Goal: Task Accomplishment & Management: Use online tool/utility

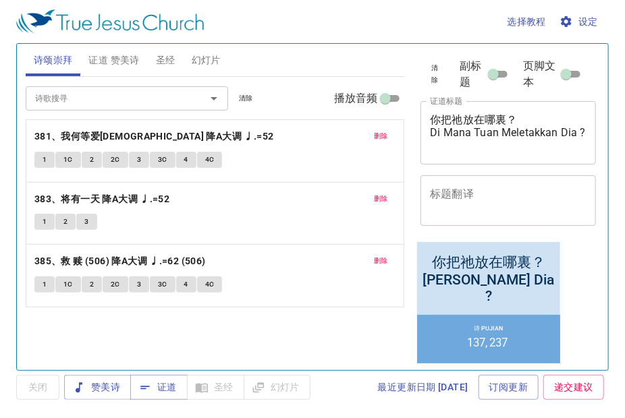
click at [378, 135] on span "删除" at bounding box center [381, 136] width 14 height 12
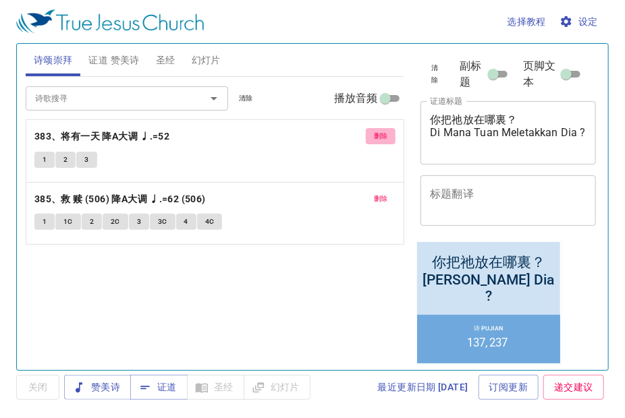
click at [378, 135] on span "删除" at bounding box center [381, 136] width 14 height 12
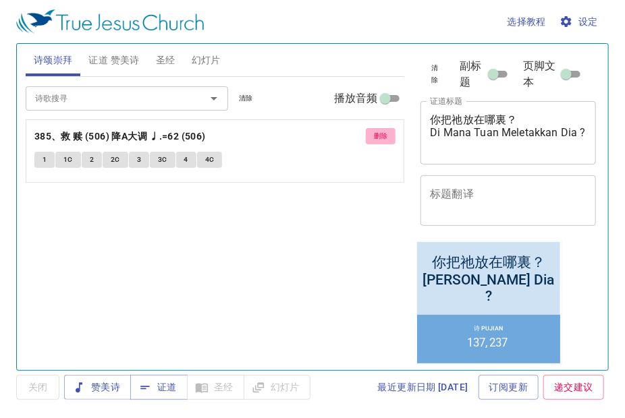
click at [378, 135] on span "删除" at bounding box center [381, 136] width 14 height 12
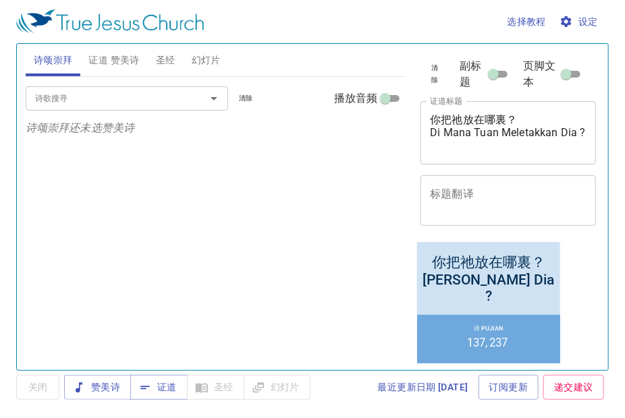
click at [136, 103] on input "诗歌搜寻" at bounding box center [107, 98] width 155 height 16
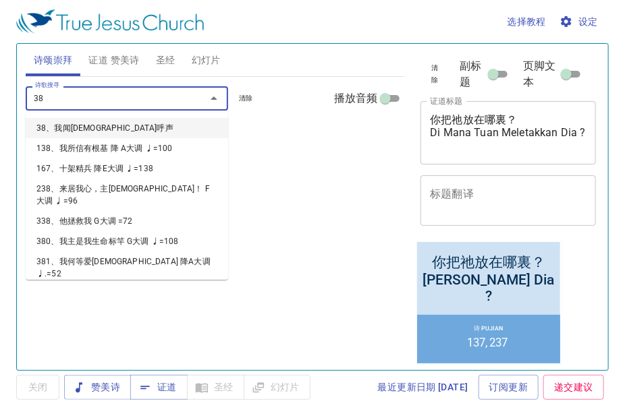
type input "386"
type input "387"
type input "388"
type input "389"
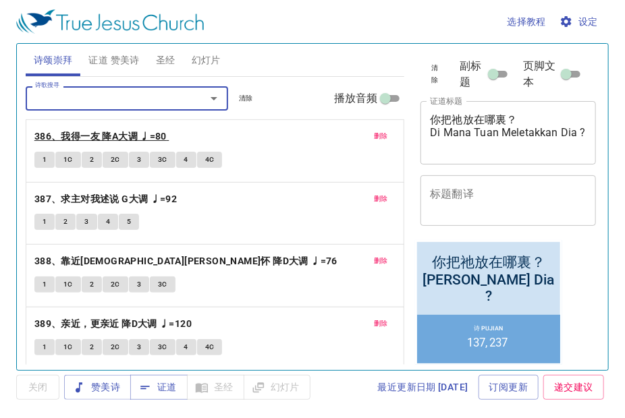
click at [100, 138] on b "386、我得一友 降A大调 ♩=80" at bounding box center [100, 136] width 132 height 17
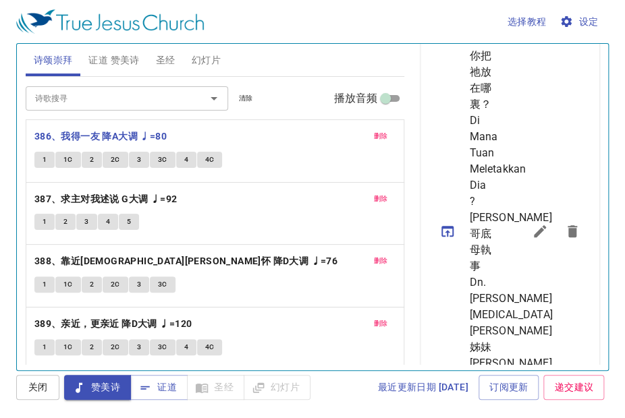
scroll to position [472, 0]
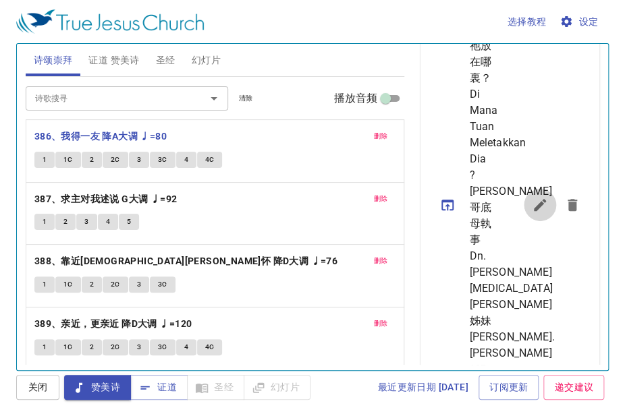
click at [534, 211] on icon "sermon lineup list" at bounding box center [540, 205] width 12 height 12
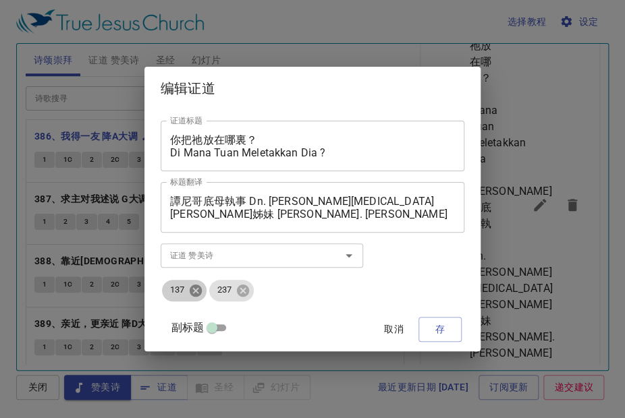
click at [203, 296] on icon at bounding box center [195, 290] width 15 height 15
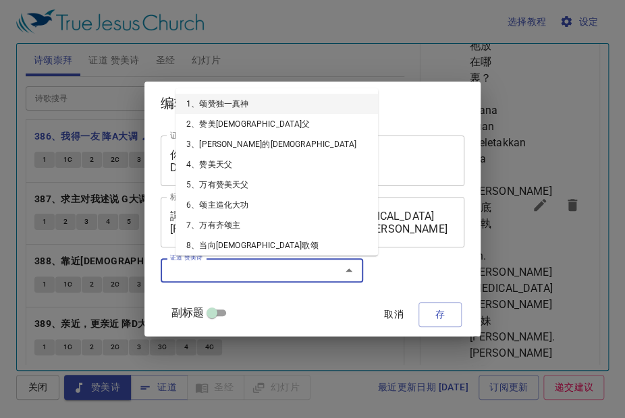
click at [196, 277] on input "证道 赞美诗" at bounding box center [242, 270] width 155 height 16
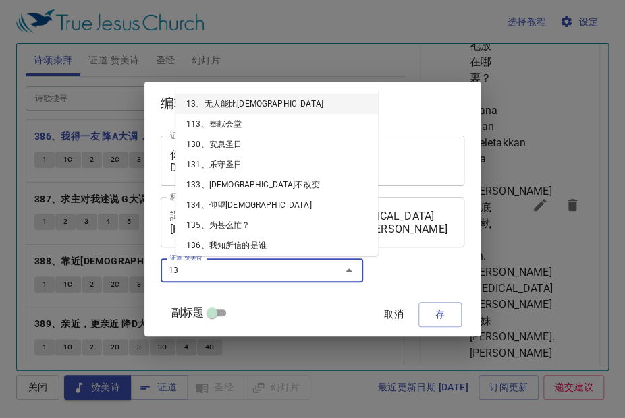
type input "130"
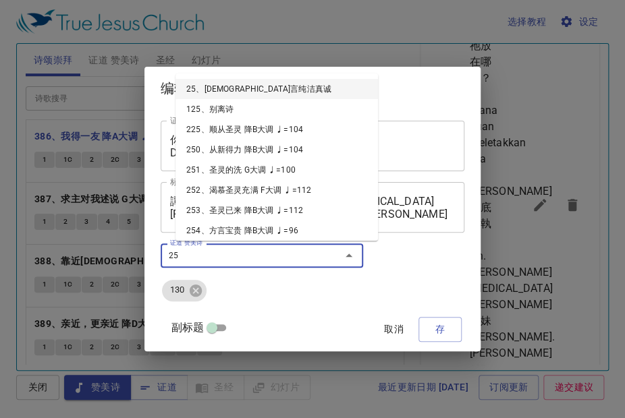
type input "252"
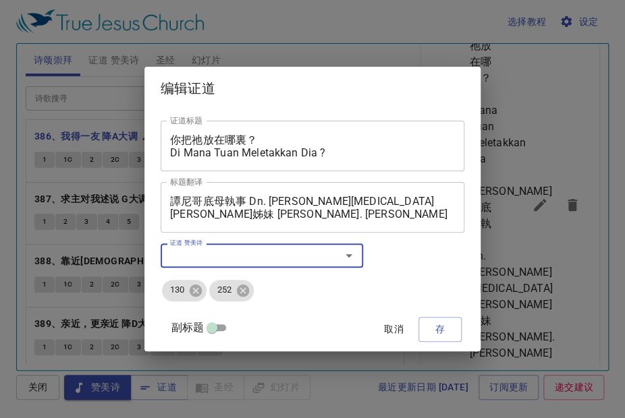
click at [208, 140] on textarea "你把祂放在哪裏？ Di Mana Tuan Meletakkan Dia ?" at bounding box center [312, 147] width 285 height 26
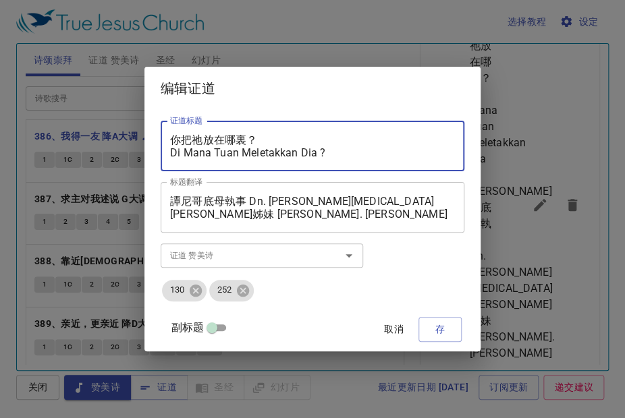
click at [208, 140] on textarea "你把祂放在哪裏？ Di Mana Tuan Meletakkan Dia ?" at bounding box center [312, 147] width 285 height 26
click at [263, 157] on textarea "被聖靈充滿 Di Mana Tuan Meletakkan Dia ?" at bounding box center [312, 147] width 285 height 26
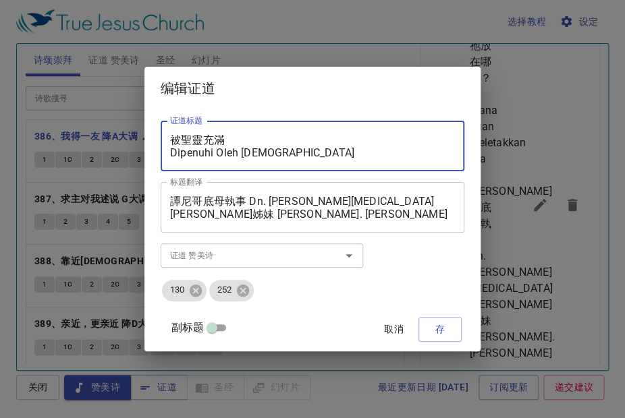
type textarea "被聖靈充滿 Dipenuhi Oleh [DEMOGRAPHIC_DATA]"
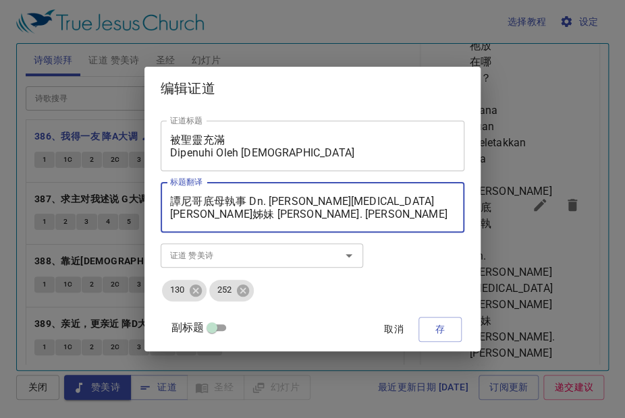
drag, startPoint x: 194, startPoint y: 202, endPoint x: 237, endPoint y: 202, distance: 42.5
click at [237, 202] on textarea "譚尼哥底母執事 Dn. [PERSON_NAME][MEDICAL_DATA] [PERSON_NAME]姊妹 [PERSON_NAME]. [PERSON_…" at bounding box center [312, 208] width 285 height 26
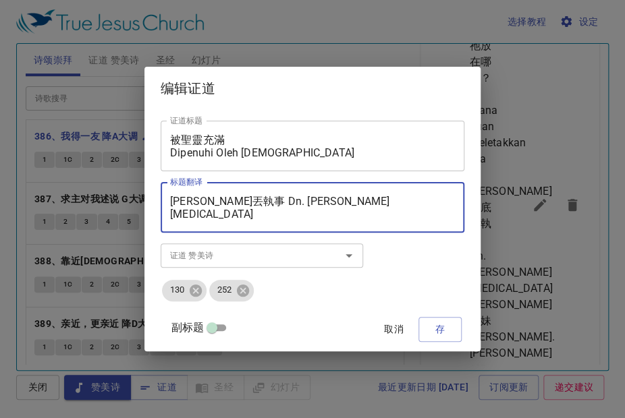
drag, startPoint x: 186, startPoint y: 215, endPoint x: 236, endPoint y: 215, distance: 50.6
click at [236, 215] on textarea "[PERSON_NAME]丟執事 Dn. [PERSON_NAME][MEDICAL_DATA] [PERSON_NAME]姊妹 [PERSON_NAME].…" at bounding box center [312, 208] width 285 height 26
type textarea "[PERSON_NAME]丟執事 Dn. [PERSON_NAME][MEDICAL_DATA]. [PERSON_NAME]"
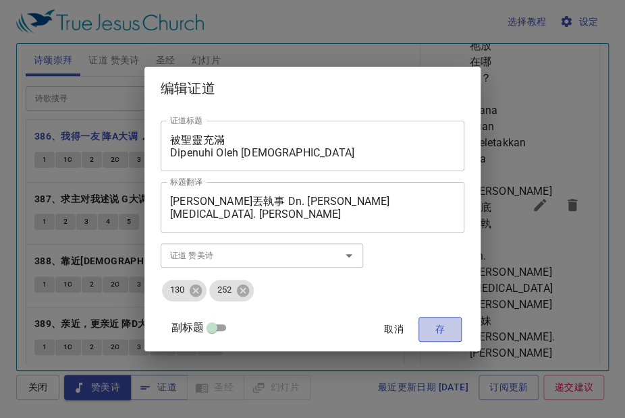
click at [429, 329] on span "存" at bounding box center [440, 329] width 22 height 17
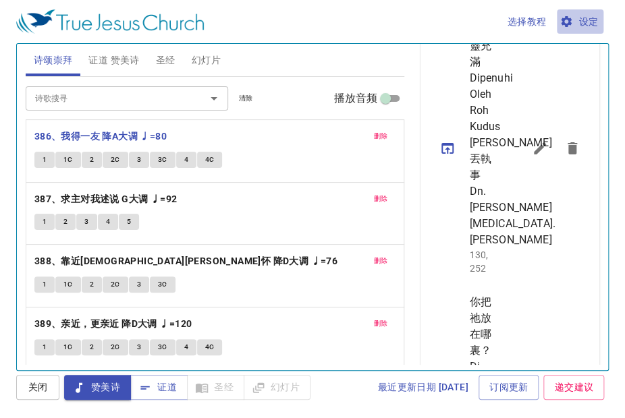
click at [585, 22] on span "设定" at bounding box center [580, 21] width 36 height 17
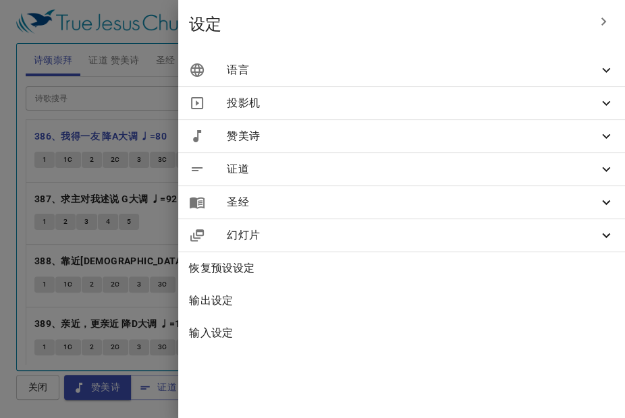
click at [602, 68] on icon at bounding box center [606, 70] width 16 height 16
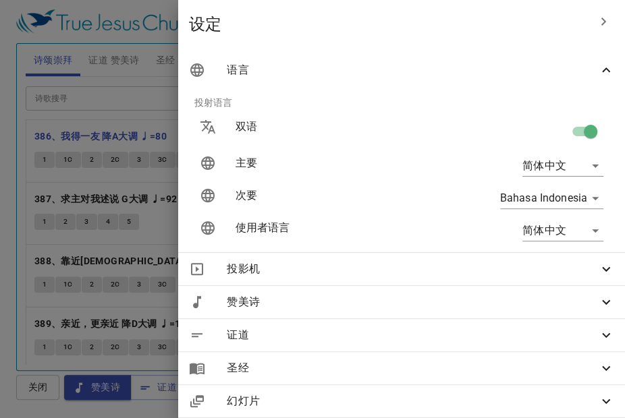
click at [595, 22] on icon "button" at bounding box center [603, 21] width 16 height 16
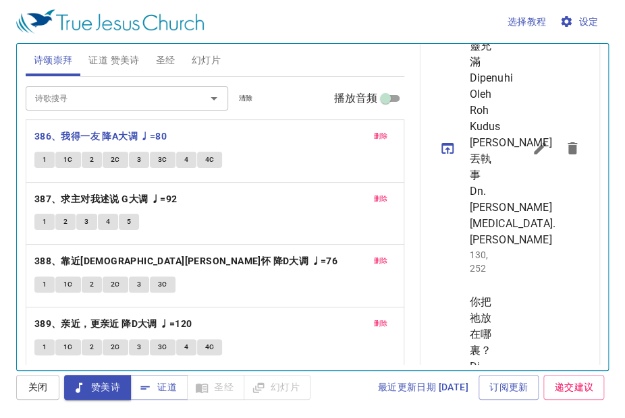
click at [532, 157] on icon "sermon lineup list" at bounding box center [540, 148] width 16 height 16
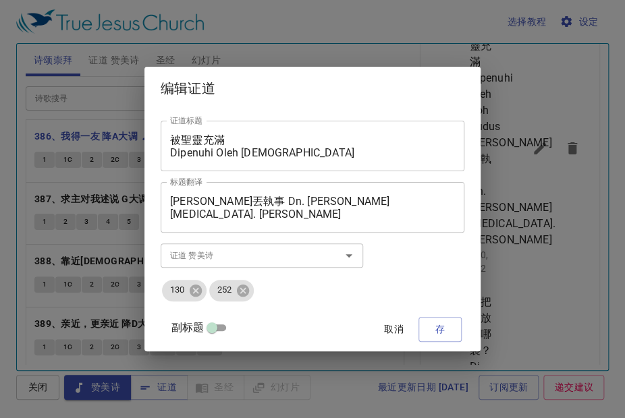
click at [242, 132] on div "被聖靈充滿 Dipenuhi Oleh Roh Kudus 证道标题" at bounding box center [313, 146] width 304 height 51
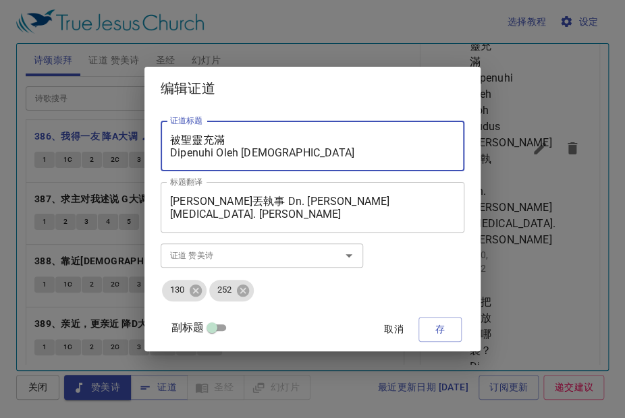
drag, startPoint x: 241, startPoint y: 139, endPoint x: 219, endPoint y: 139, distance: 21.6
click at [205, 139] on textarea "被聖靈充滿 Dipenuhi Oleh [DEMOGRAPHIC_DATA]" at bounding box center [312, 147] width 285 height 26
click at [322, 139] on textarea "被聖靈充滿 Dipenuhi Oleh [DEMOGRAPHIC_DATA]" at bounding box center [312, 147] width 285 height 26
type textarea "被聖靈充滿 Dipenuhi Oleh [DEMOGRAPHIC_DATA]"
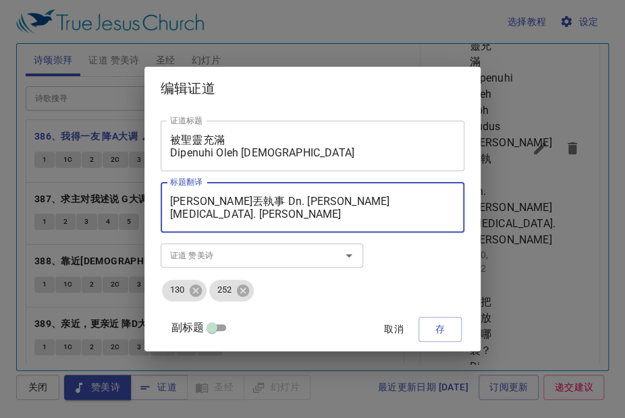
click at [186, 214] on textarea "[PERSON_NAME]丟執事 Dn. [PERSON_NAME][MEDICAL_DATA]. [PERSON_NAME]" at bounding box center [312, 208] width 285 height 26
type textarea "[PERSON_NAME]丟執事 Dn. [PERSON_NAME][MEDICAL_DATA] yangSdri. [PERSON_NAME]"
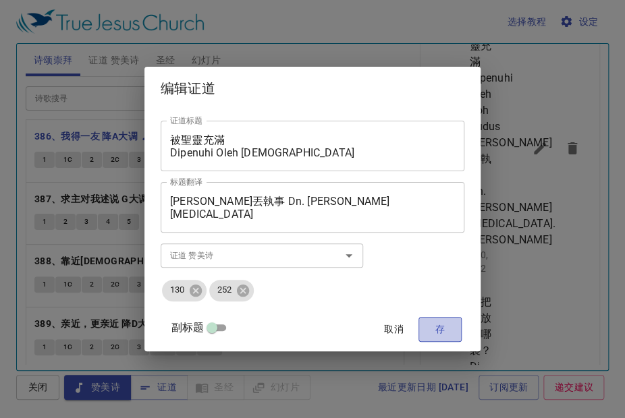
click at [429, 332] on span "存" at bounding box center [440, 329] width 22 height 17
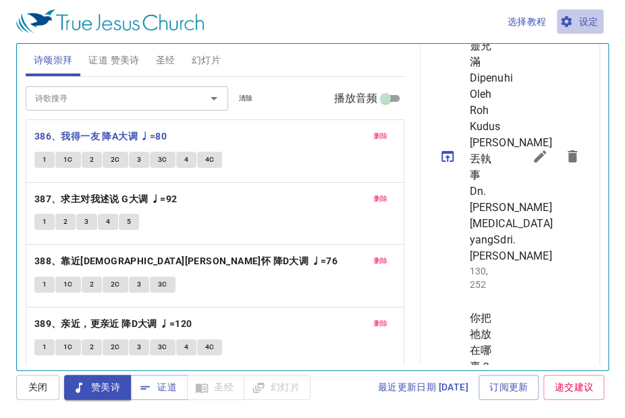
click at [600, 21] on button "设定" at bounding box center [580, 21] width 47 height 25
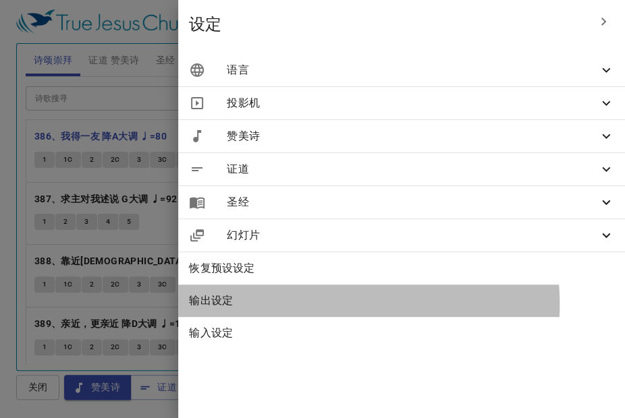
click at [362, 304] on span "输出设定" at bounding box center [401, 301] width 425 height 16
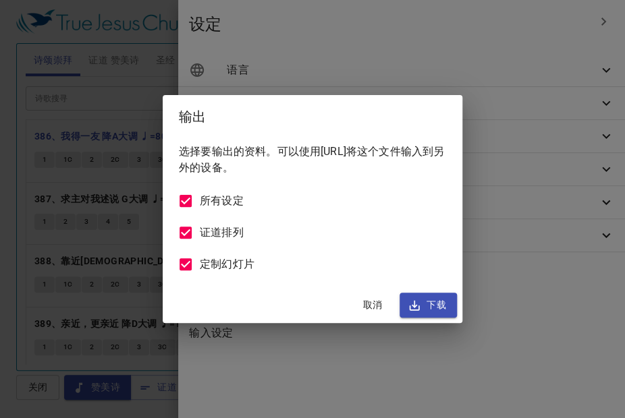
click at [375, 306] on span "取消" at bounding box center [372, 305] width 32 height 17
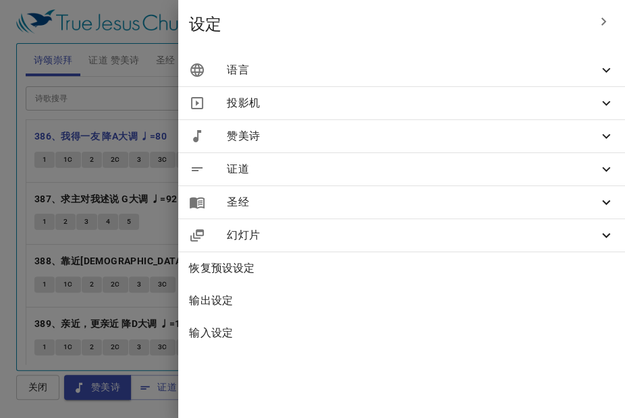
click at [371, 333] on span "输入设定" at bounding box center [401, 333] width 425 height 16
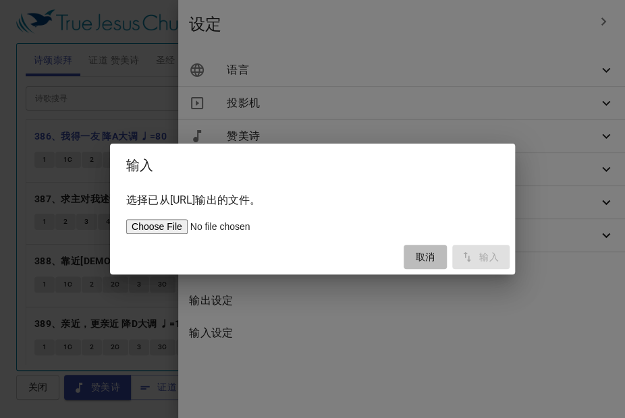
click at [420, 254] on span "取消" at bounding box center [425, 257] width 32 height 17
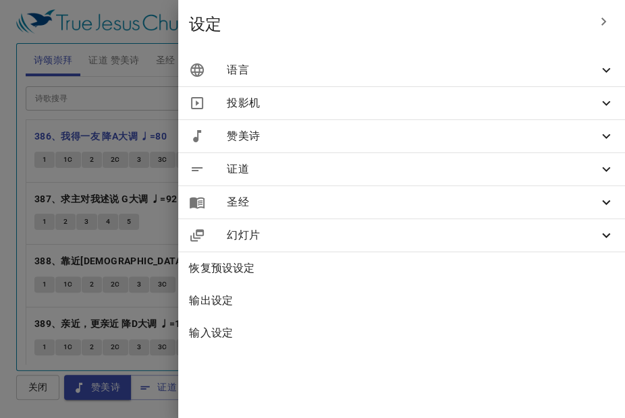
click at [364, 269] on span "恢复预设设定" at bounding box center [401, 268] width 425 height 16
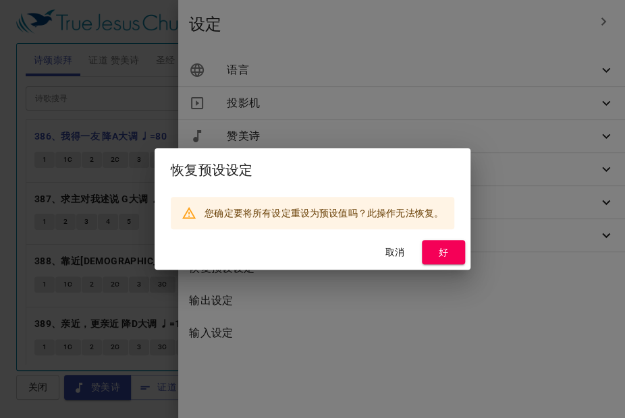
click at [393, 250] on span "取消" at bounding box center [395, 252] width 32 height 17
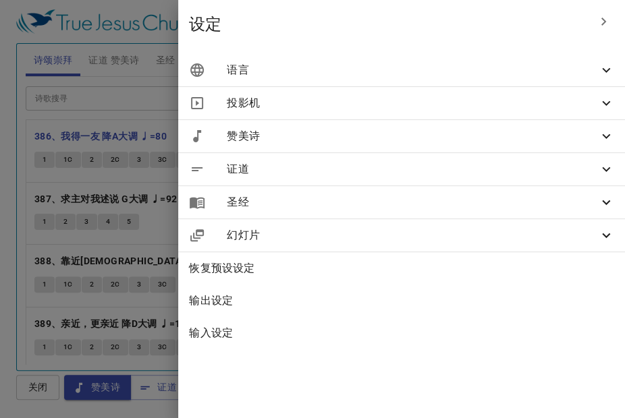
click at [610, 74] on icon at bounding box center [606, 70] width 16 height 16
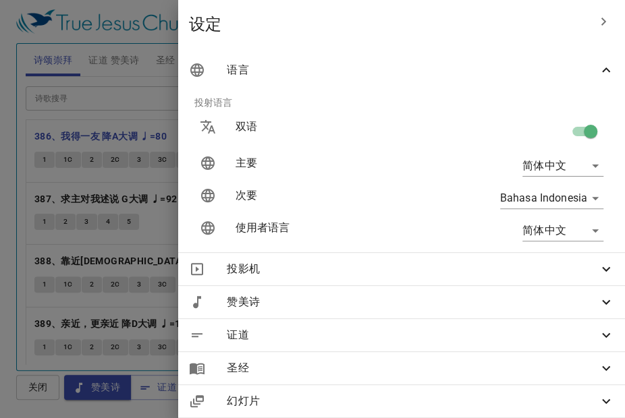
click at [591, 161] on body "选择教程 设定 诗颂崇拜 证道 赞美诗 圣经 幻灯片 诗歌搜寻 诗歌搜寻 清除 播放音频 删除 386、我得一友 降A大调 ♩=80 1 1C 2 2C 3 …" at bounding box center [312, 209] width 625 height 418
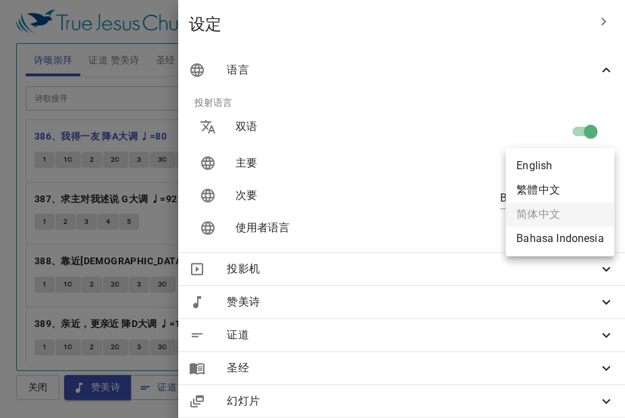
click at [545, 169] on li "English" at bounding box center [559, 166] width 109 height 24
type input "en"
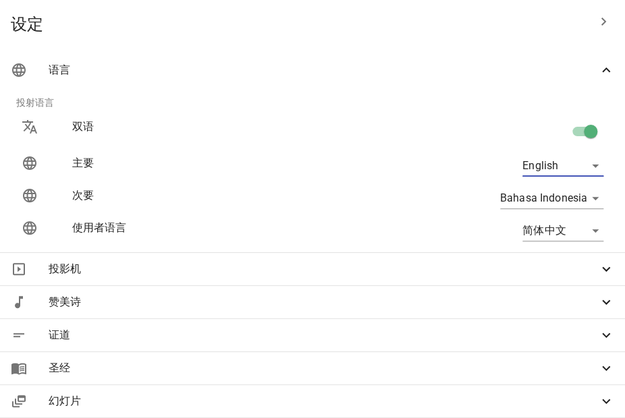
click at [595, 23] on icon "button" at bounding box center [603, 21] width 16 height 16
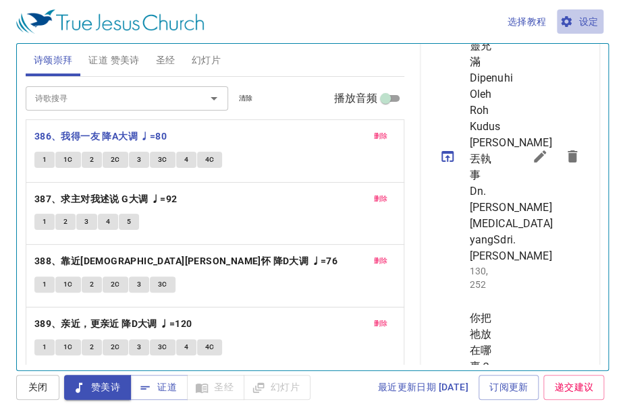
click at [584, 16] on span "设定" at bounding box center [580, 21] width 36 height 17
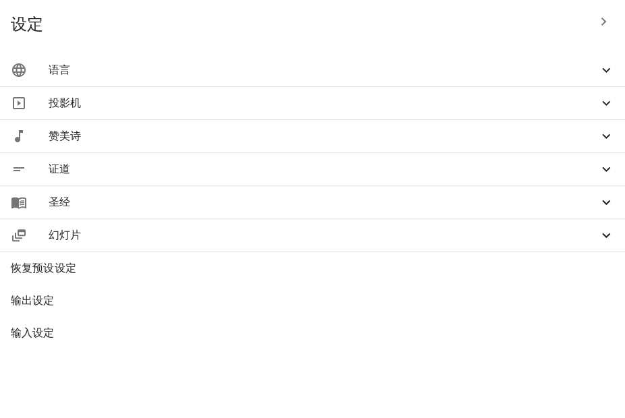
click at [602, 66] on icon at bounding box center [606, 70] width 16 height 16
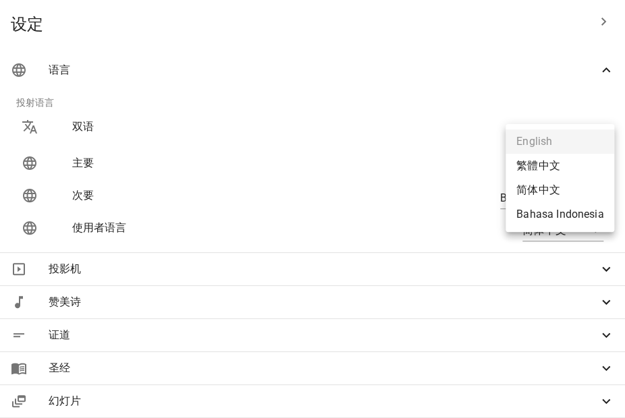
click at [580, 166] on body "选择教程 设定 诗颂崇拜 证道 赞美诗 圣经 幻灯片 诗歌搜寻 诗歌搜寻 清除 播放音频 删除 386、我得一友 降A大调 ♩=80 1 1C 2 2C 3 …" at bounding box center [312, 209] width 625 height 418
click at [556, 192] on li "简体中文" at bounding box center [559, 190] width 109 height 24
type input "zh-simple"
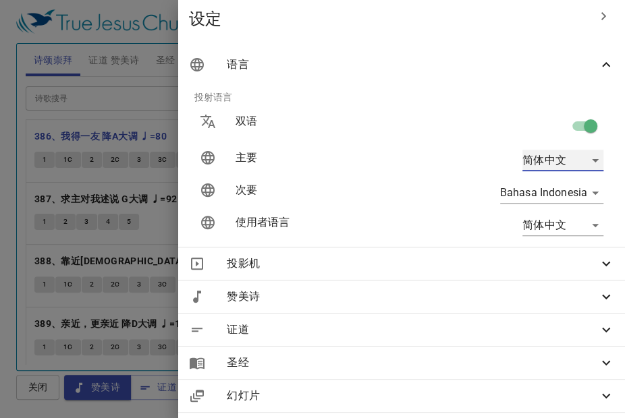
scroll to position [0, 0]
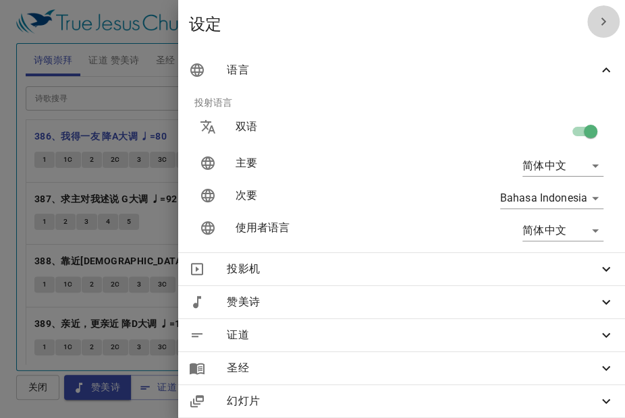
click at [597, 22] on icon "button" at bounding box center [603, 21] width 16 height 16
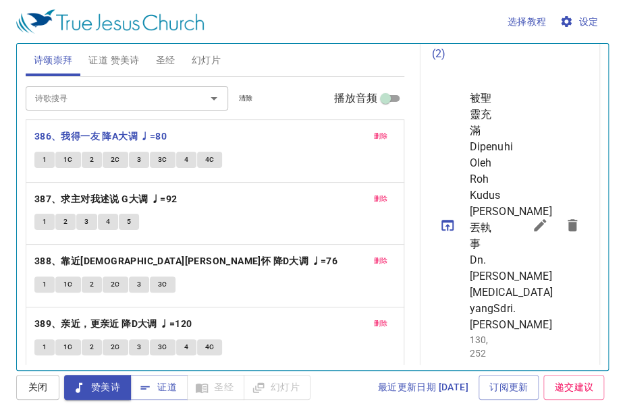
scroll to position [405, 0]
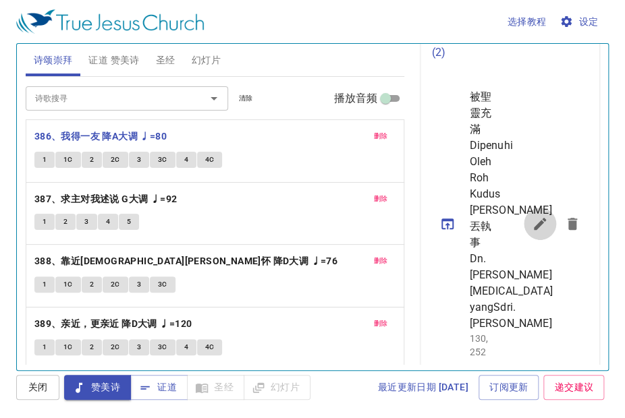
click at [532, 232] on icon "sermon lineup list" at bounding box center [540, 224] width 16 height 16
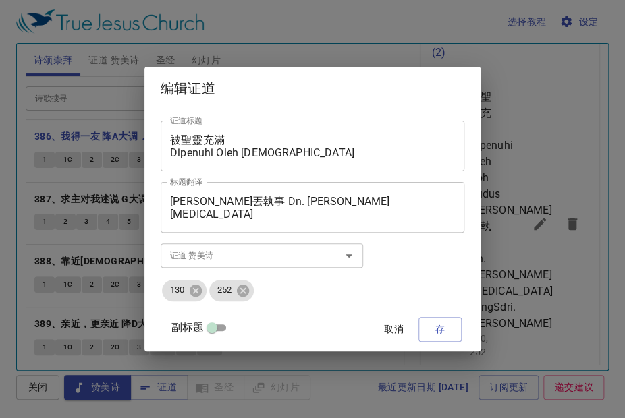
click at [378, 329] on span "取消" at bounding box center [394, 329] width 32 height 17
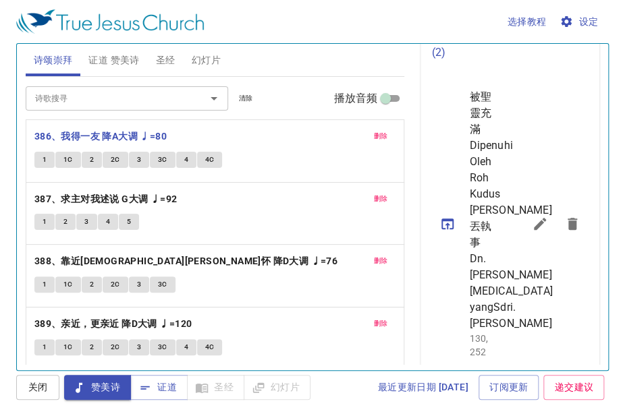
scroll to position [135, 0]
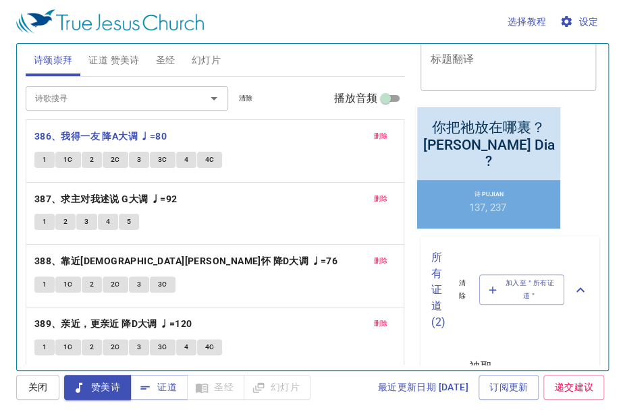
click at [528, 25] on span "选择教程" at bounding box center [526, 21] width 39 height 17
click at [544, 47] on li "基本的" at bounding box center [528, 46] width 54 height 24
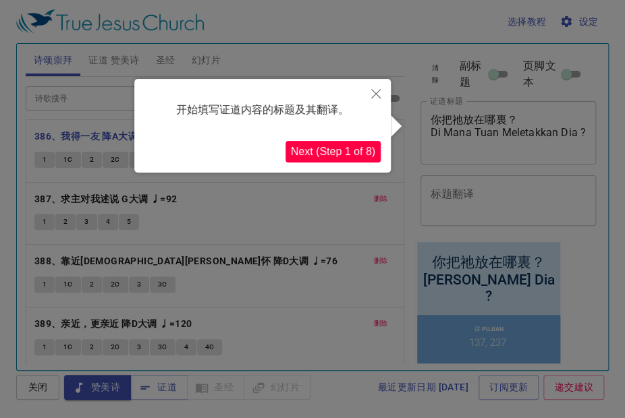
scroll to position [0, 0]
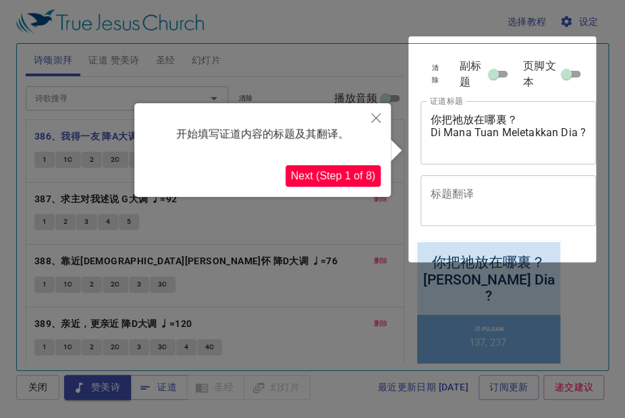
click at [335, 178] on button "Next (Step 1 of 8)" at bounding box center [332, 176] width 95 height 22
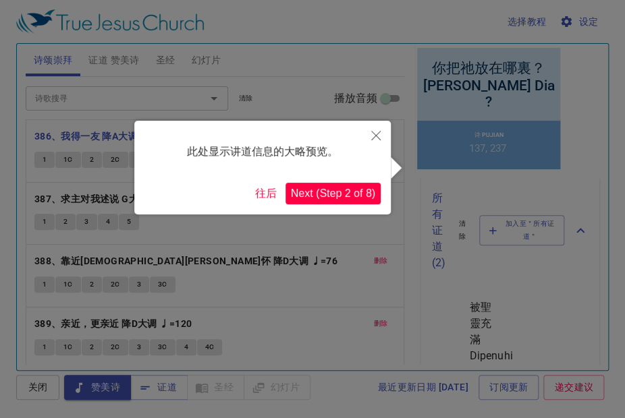
scroll to position [197, 0]
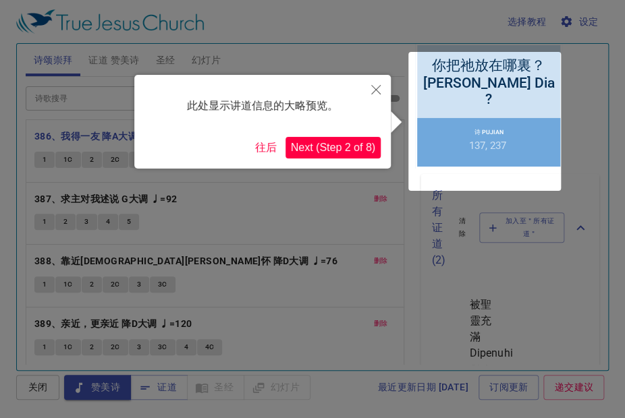
click at [345, 149] on button "Next (Step 2 of 8)" at bounding box center [332, 148] width 95 height 22
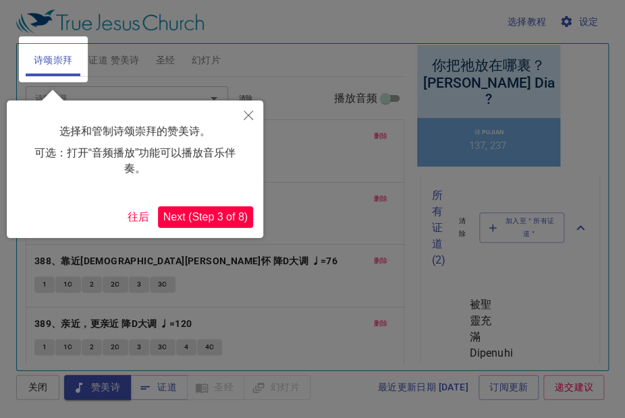
click at [214, 213] on button "Next (Step 3 of 8)" at bounding box center [205, 217] width 95 height 22
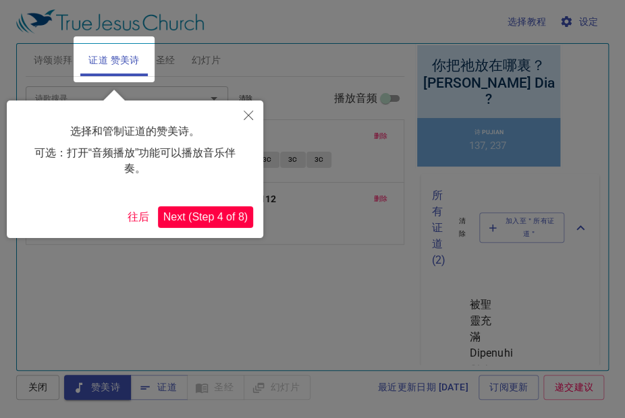
click at [214, 213] on button "Next (Step 4 of 8)" at bounding box center [205, 217] width 95 height 22
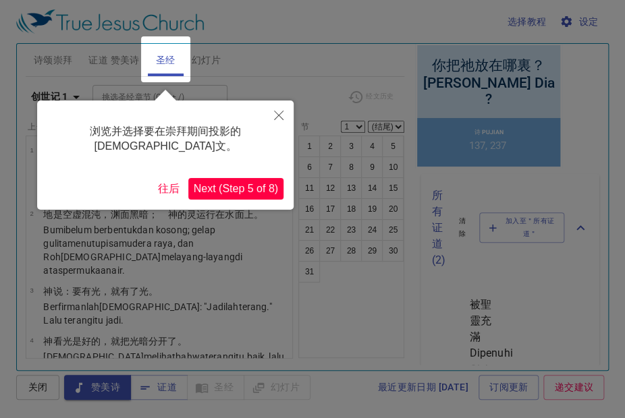
click at [224, 178] on button "Next (Step 5 of 8)" at bounding box center [235, 189] width 95 height 22
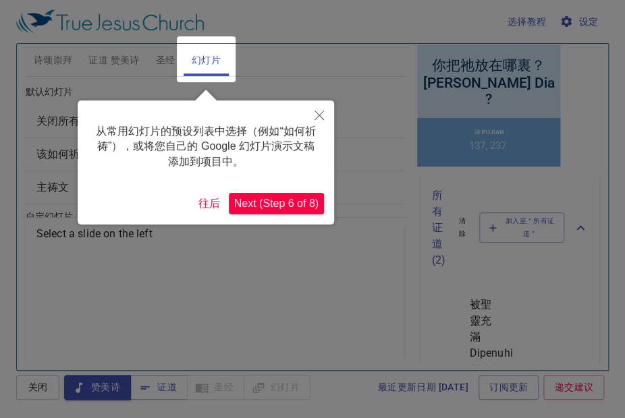
click at [287, 204] on button "Next (Step 6 of 8)" at bounding box center [276, 204] width 95 height 22
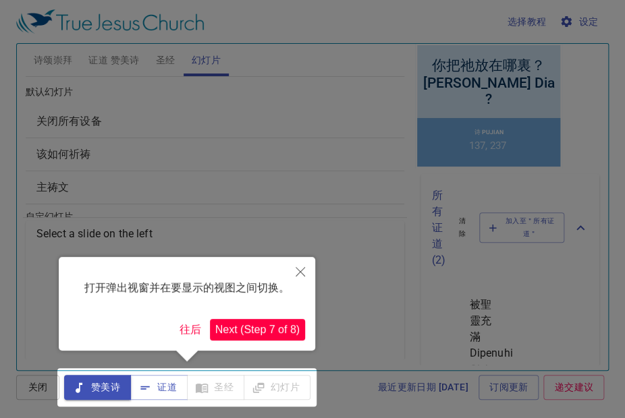
click at [275, 324] on button "Next (Step 7 of 8)" at bounding box center [257, 330] width 95 height 22
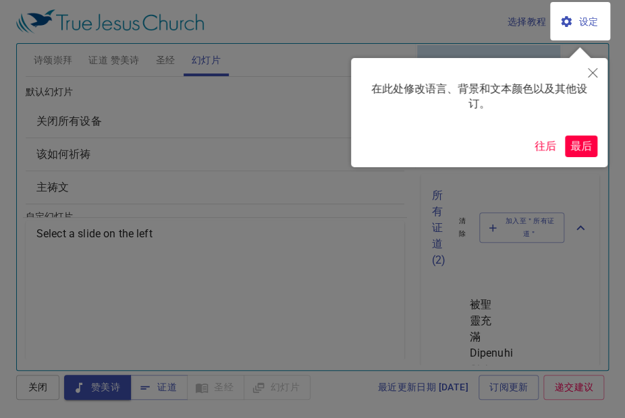
click at [580, 150] on button "最后" at bounding box center [581, 147] width 32 height 22
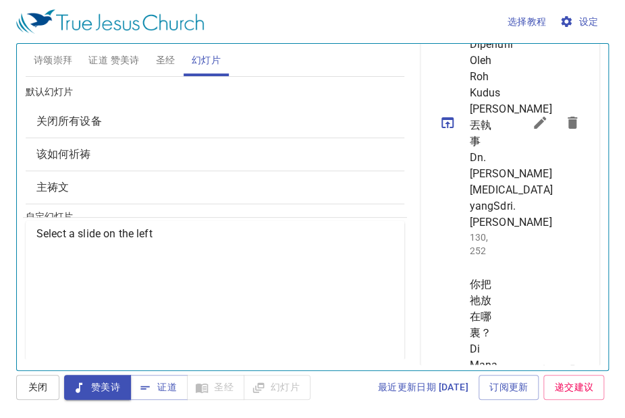
scroll to position [534, 0]
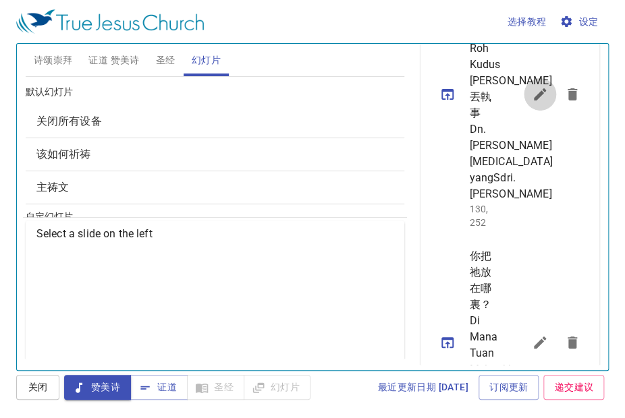
click at [534, 101] on icon "sermon lineup list" at bounding box center [540, 94] width 12 height 12
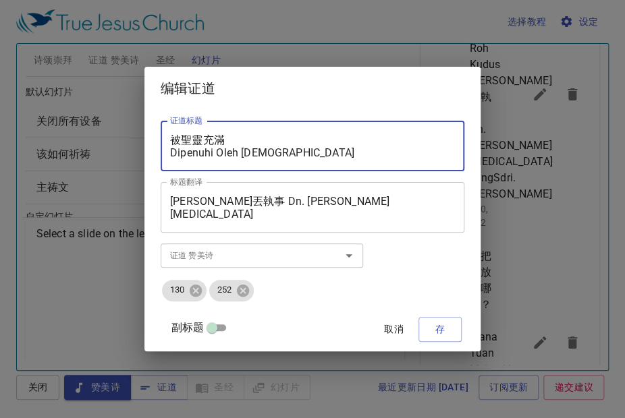
click at [257, 139] on textarea "被聖靈充滿 Dipenuhi Oleh [DEMOGRAPHIC_DATA]" at bounding box center [312, 147] width 285 height 26
type textarea "被圣灵充满 Dipenuhi Oleh [DEMOGRAPHIC_DATA]"
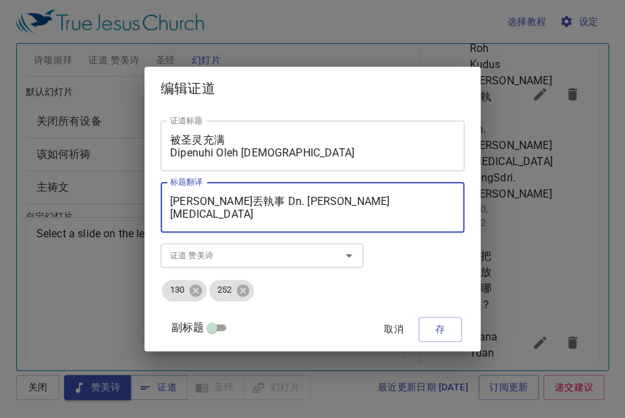
drag, startPoint x: 190, startPoint y: 198, endPoint x: 235, endPoint y: 196, distance: 45.3
click at [235, 196] on textarea "[PERSON_NAME]丟執事 Dn. [PERSON_NAME][MEDICAL_DATA] yangSdri. [PERSON_NAME]" at bounding box center [312, 208] width 285 height 26
drag, startPoint x: 188, startPoint y: 217, endPoint x: 210, endPoint y: 217, distance: 22.3
click at [210, 217] on textarea "[PERSON_NAME]丢执事 Dn. [PERSON_NAME][MEDICAL_DATA] yangSdri. [PERSON_NAME]" at bounding box center [312, 208] width 285 height 26
click at [185, 217] on textarea "[PERSON_NAME]丢执事 Dn. [PERSON_NAME][MEDICAL_DATA] [PERSON_NAME]弟兄 [PERSON_NAME].…" at bounding box center [312, 208] width 285 height 26
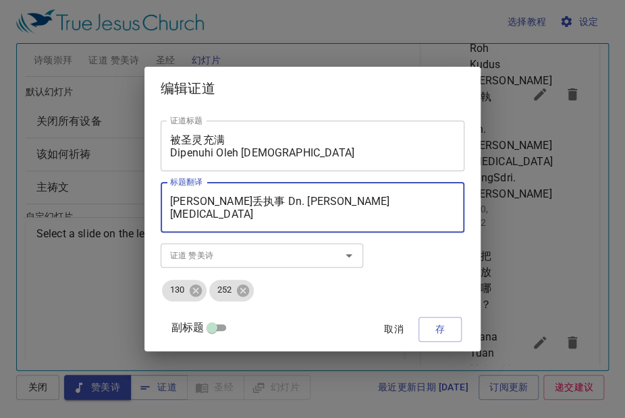
drag, startPoint x: 261, startPoint y: 203, endPoint x: 314, endPoint y: 203, distance: 53.3
click at [314, 203] on textarea "[PERSON_NAME]丢执事 Dn. [PERSON_NAME][MEDICAL_DATA] [PERSON_NAME]弟兄 [PERSON_NAME].…" at bounding box center [312, 208] width 285 height 26
type textarea "[PERSON_NAME]丢执事 Dn. [PERSON_NAME][MEDICAL_DATA] [PERSON_NAME]弟兄 [PERSON_NAME].…"
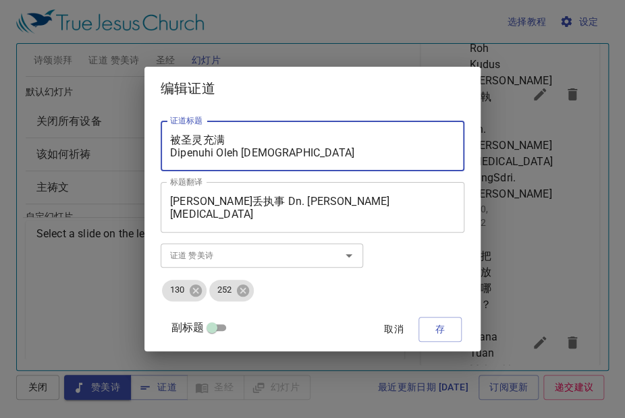
click at [238, 150] on textarea "被圣灵充满 Dipenuhi Oleh [DEMOGRAPHIC_DATA]" at bounding box center [312, 147] width 285 height 26
click at [429, 329] on span "存" at bounding box center [440, 329] width 22 height 17
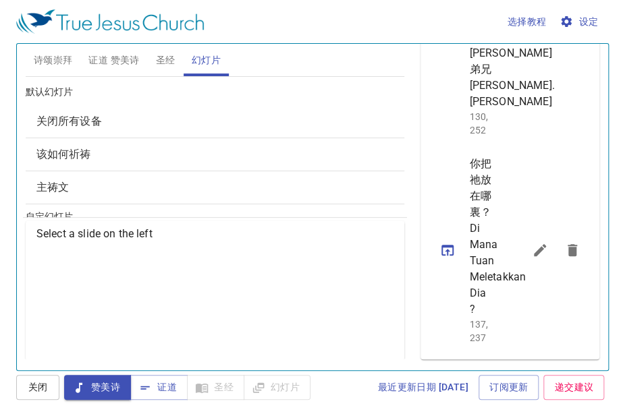
scroll to position [834, 0]
click at [532, 258] on icon "sermon lineup list" at bounding box center [540, 250] width 16 height 16
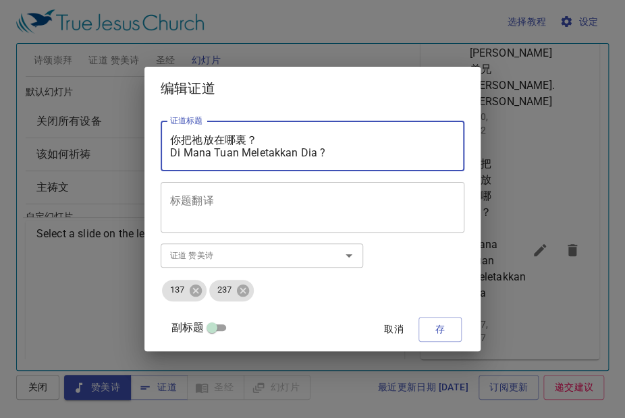
click at [229, 153] on textarea "你把祂放在哪裏？ Di Mana Tuan Meletakkan Dia ?" at bounding box center [312, 147] width 285 height 26
paste textarea "被圣灵充满 Dipenuhi Oleh [DEMOGRAPHIC_DATA]"
type textarea "被圣灵充满 Dipenuhi Oleh [DEMOGRAPHIC_DATA]"
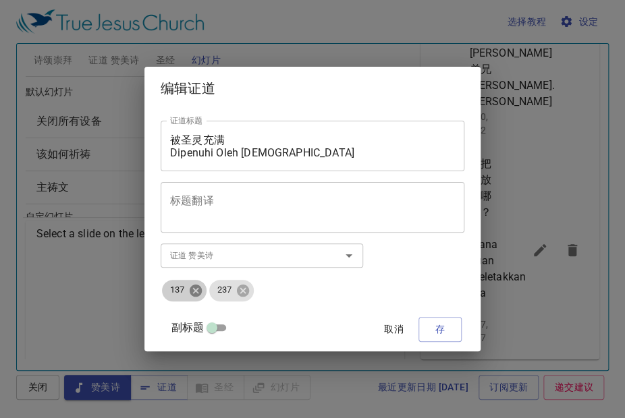
click at [203, 293] on icon at bounding box center [195, 290] width 15 height 15
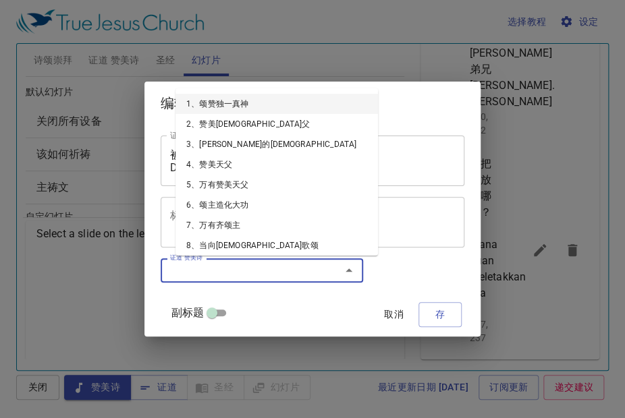
click at [230, 277] on input "证道 赞美诗" at bounding box center [242, 270] width 155 height 16
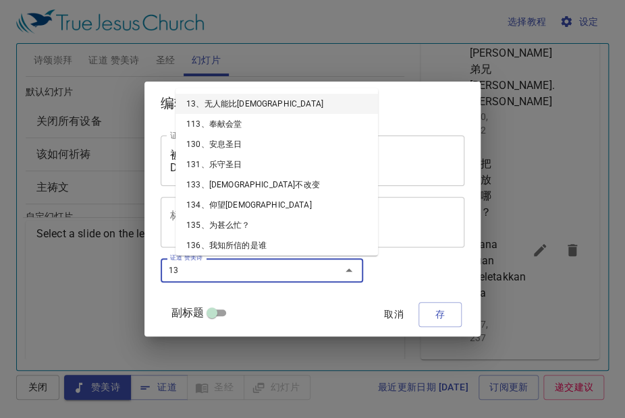
type input "130"
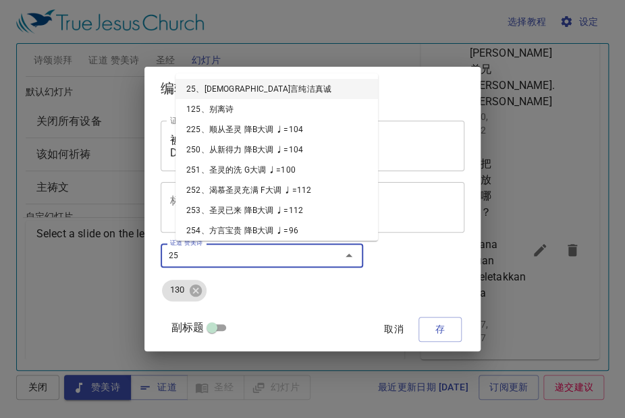
type input "252"
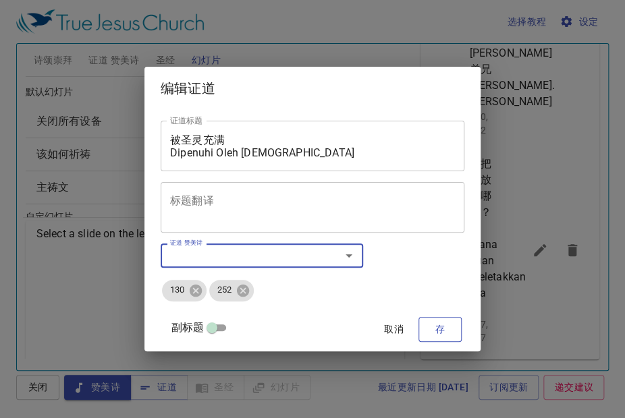
click at [430, 330] on span "存" at bounding box center [440, 329] width 22 height 17
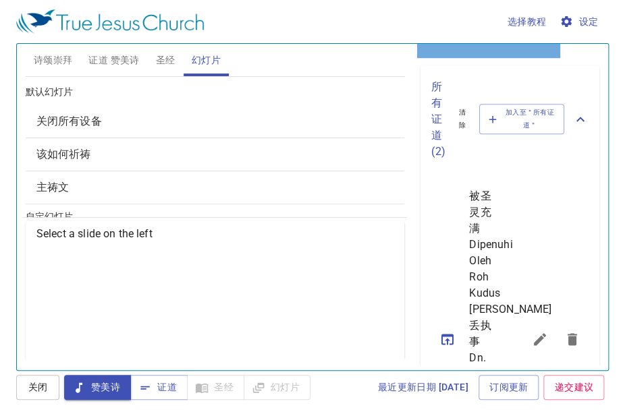
scroll to position [265, 0]
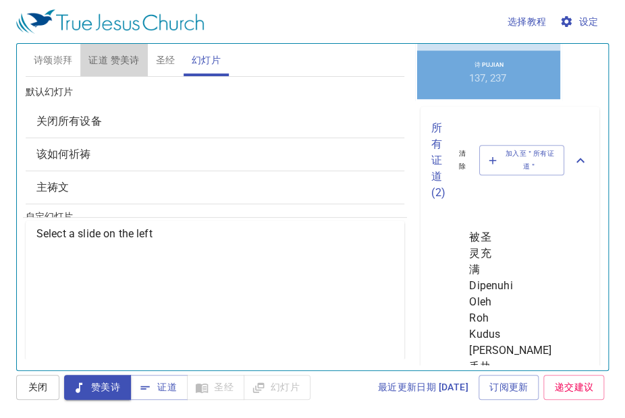
click at [105, 54] on span "证道 赞美诗" at bounding box center [113, 60] width 51 height 17
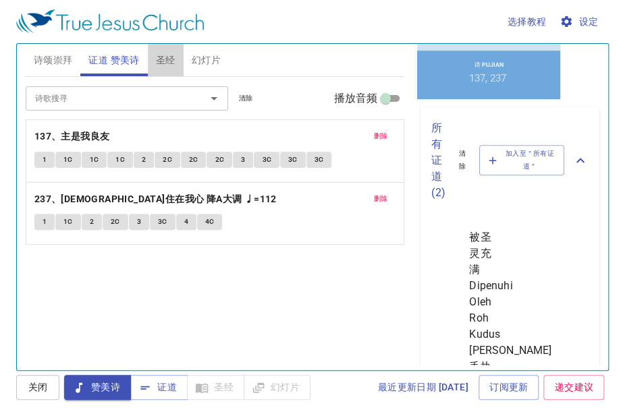
click at [173, 55] on span "圣经" at bounding box center [166, 60] width 20 height 17
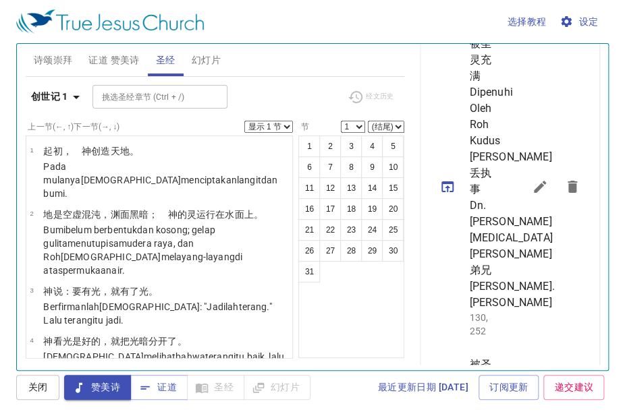
scroll to position [472, 0]
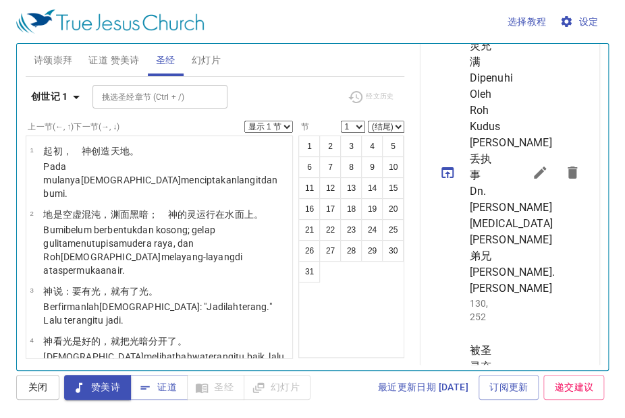
click at [443, 178] on icon "sermon lineup list" at bounding box center [447, 172] width 12 height 11
click at [451, 178] on icon "sermon lineup list" at bounding box center [447, 172] width 12 height 11
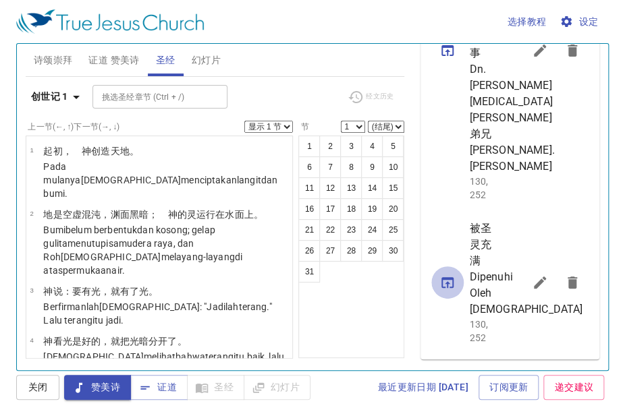
click at [448, 277] on icon "sermon lineup list" at bounding box center [447, 282] width 12 height 11
click at [155, 386] on span "证道" at bounding box center [159, 387] width 36 height 17
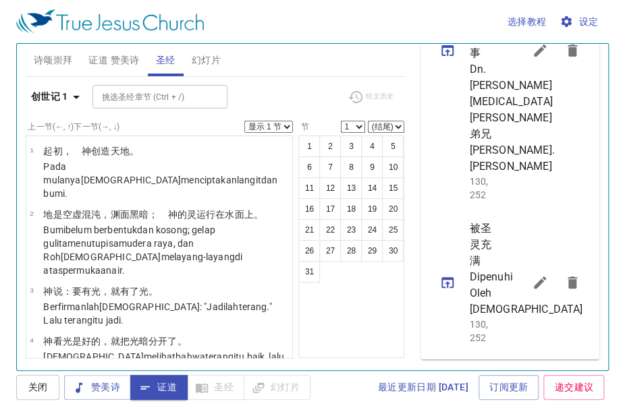
click at [81, 60] on div "诗颂崇拜 证道 赞美诗 圣经 幻灯片" at bounding box center [215, 60] width 379 height 32
click at [122, 61] on span "证道 赞美诗" at bounding box center [113, 60] width 51 height 17
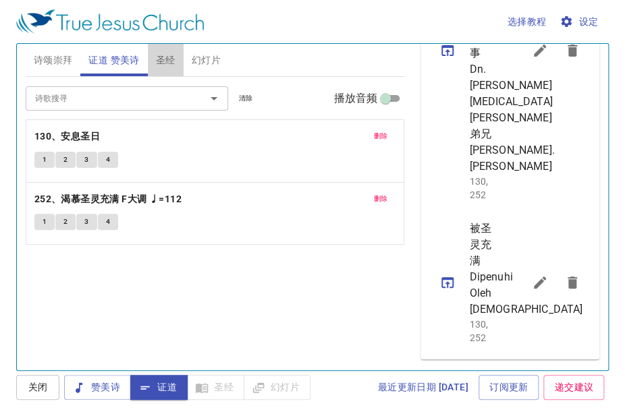
click at [160, 59] on span "圣经" at bounding box center [166, 60] width 20 height 17
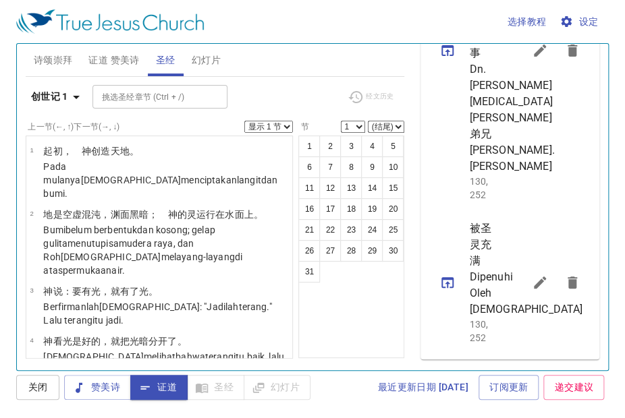
click at [308, 59] on div "诗颂崇拜 证道 赞美诗 圣经 幻灯片" at bounding box center [215, 60] width 379 height 32
click at [74, 101] on icon "button" at bounding box center [76, 97] width 16 height 16
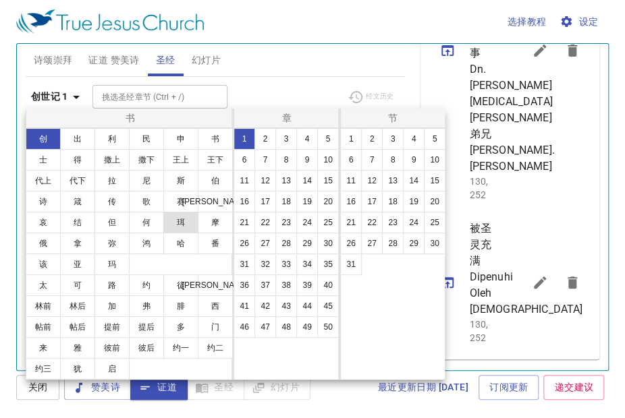
click at [186, 225] on button "珥" at bounding box center [180, 223] width 35 height 22
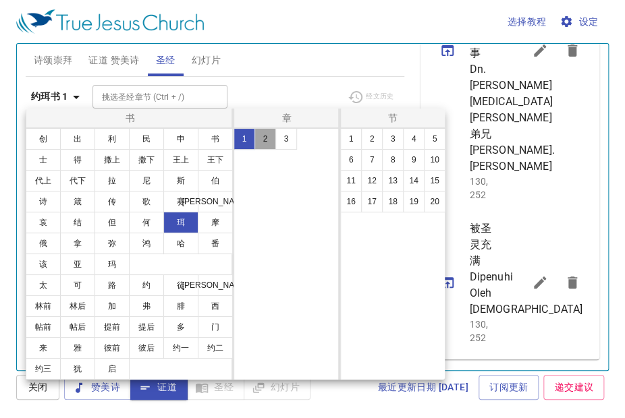
click at [260, 132] on button "2" at bounding box center [265, 139] width 22 height 22
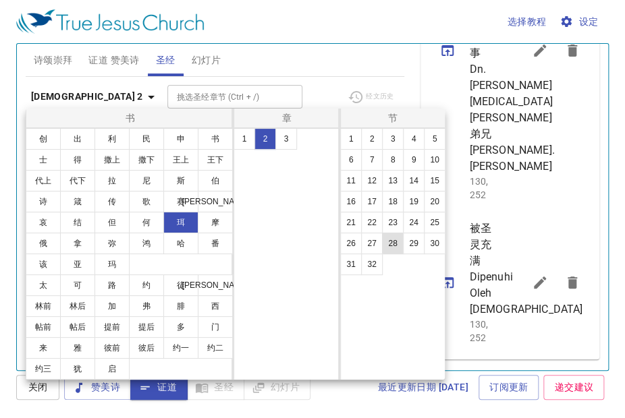
click at [390, 240] on button "28" at bounding box center [393, 244] width 22 height 22
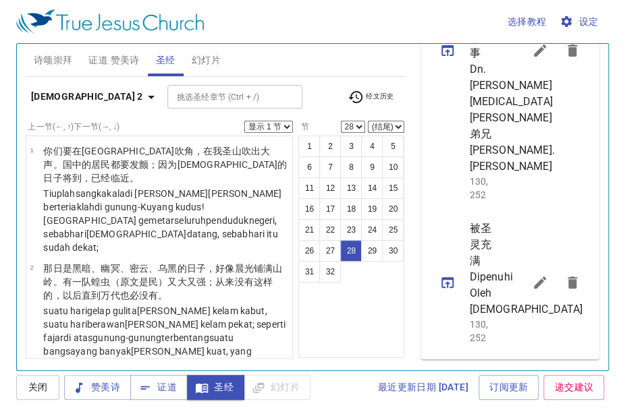
scroll to position [2396, 0]
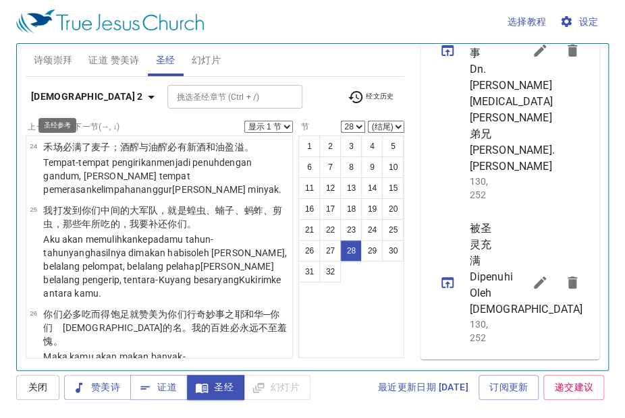
click at [143, 94] on icon "button" at bounding box center [151, 97] width 16 height 16
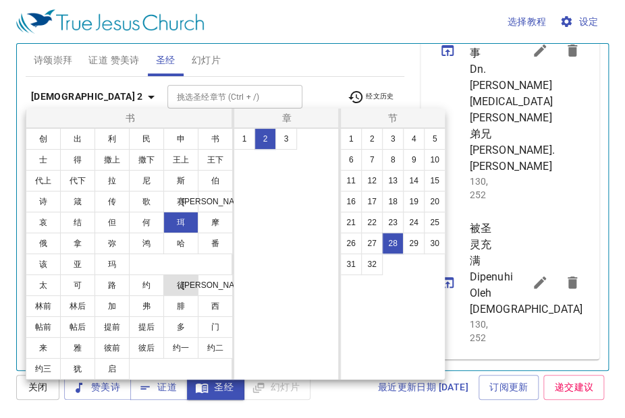
click at [172, 287] on button "徒" at bounding box center [180, 286] width 35 height 22
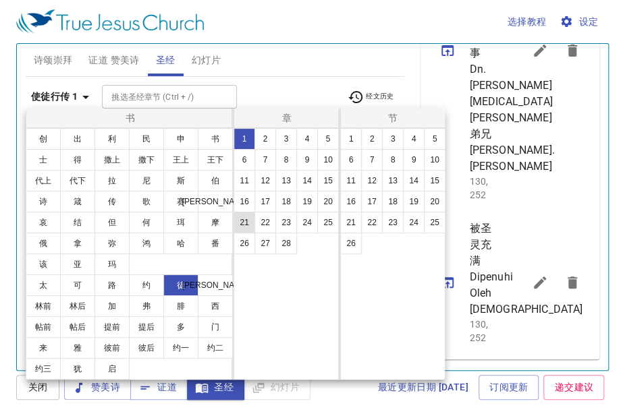
scroll to position [0, 0]
click at [259, 138] on button "2" at bounding box center [265, 139] width 22 height 22
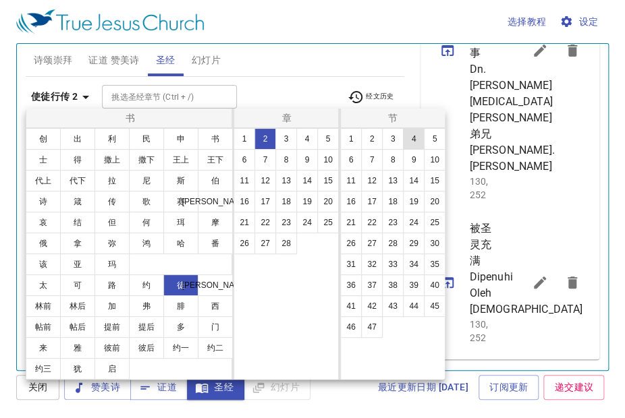
click at [412, 137] on button "4" at bounding box center [414, 139] width 22 height 22
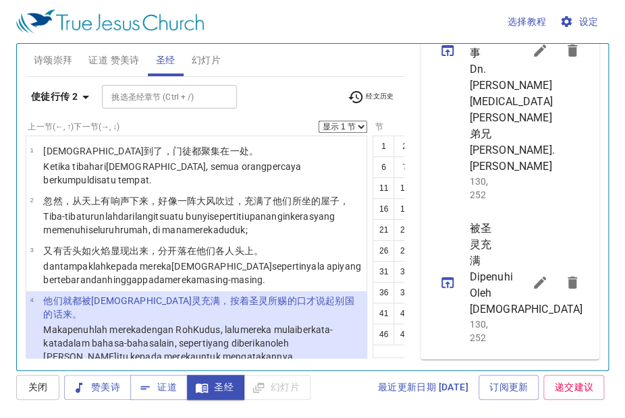
scroll to position [130, 0]
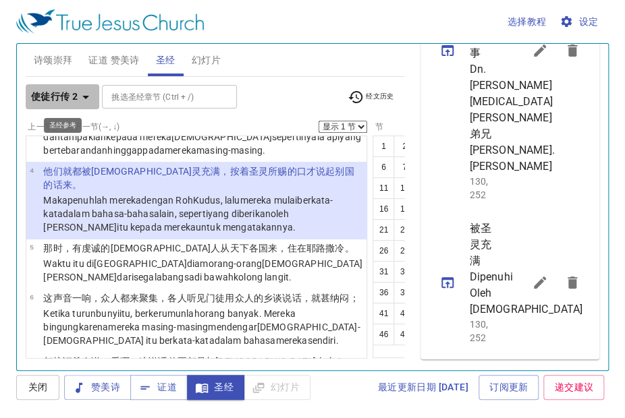
click at [84, 96] on icon "button" at bounding box center [85, 97] width 7 height 3
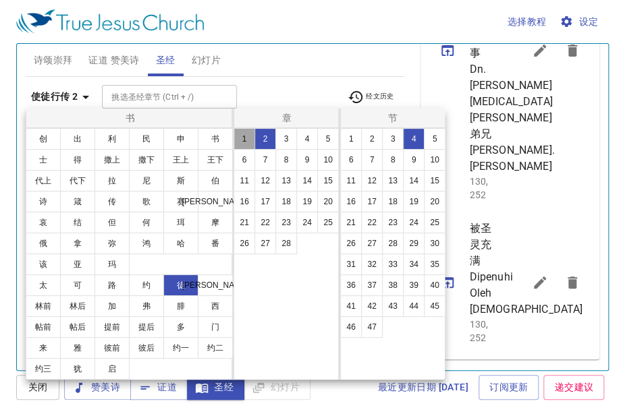
click at [241, 140] on button "1" at bounding box center [244, 139] width 22 height 22
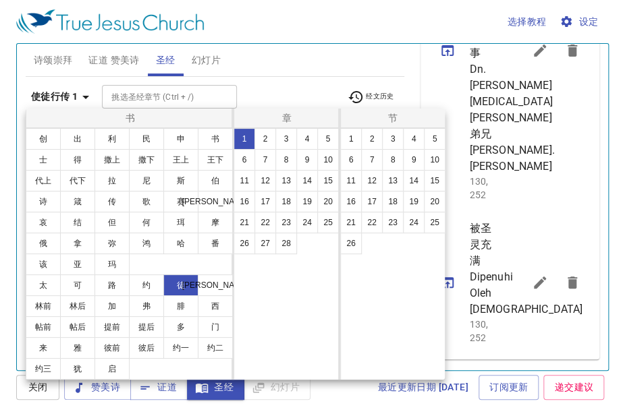
scroll to position [0, 0]
click at [138, 96] on div at bounding box center [312, 209] width 625 height 418
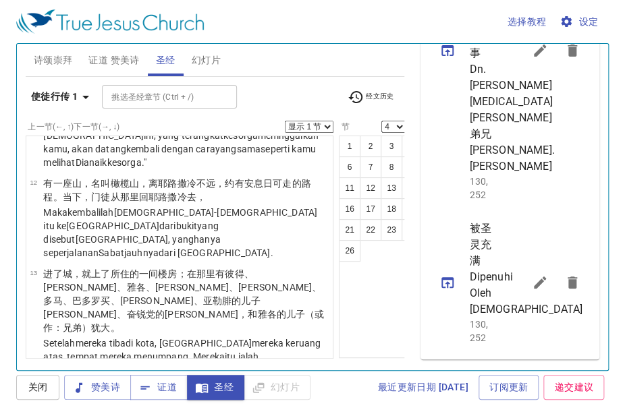
scroll to position [845, 0]
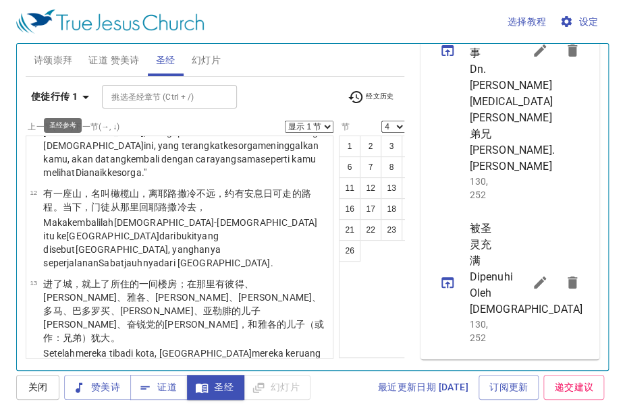
click at [86, 96] on icon "button" at bounding box center [85, 97] width 7 height 3
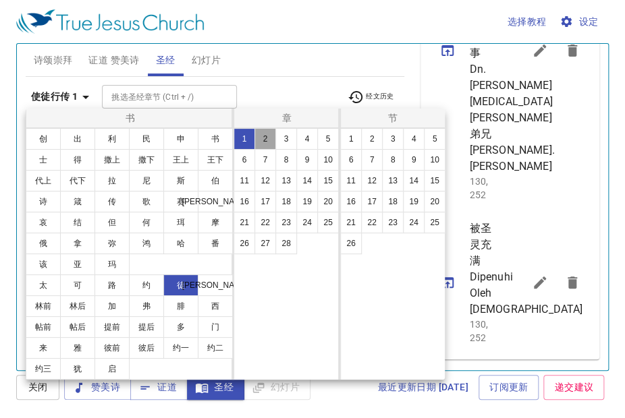
click at [268, 138] on button "2" at bounding box center [265, 139] width 22 height 22
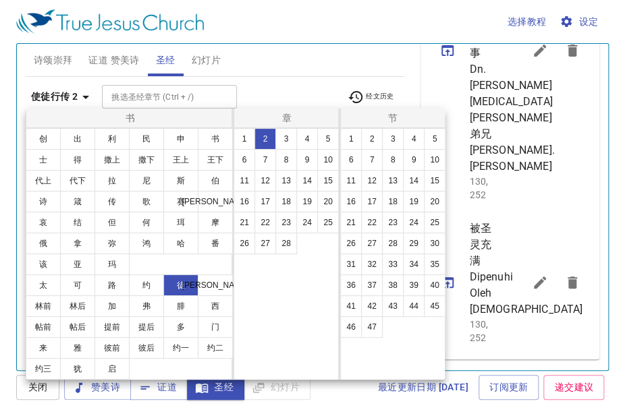
scroll to position [0, 0]
click at [157, 94] on div at bounding box center [312, 209] width 625 height 418
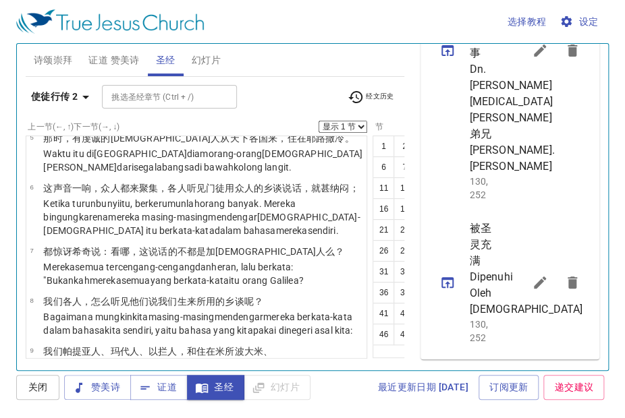
scroll to position [202, 0]
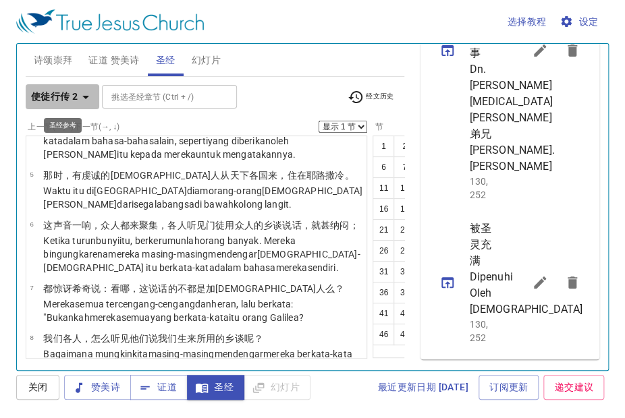
click at [85, 94] on icon "button" at bounding box center [86, 97] width 16 height 16
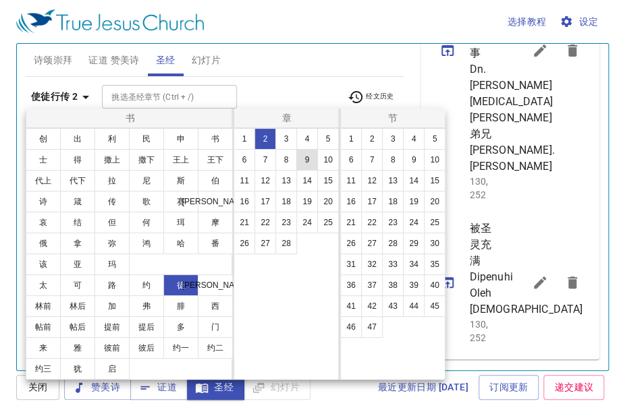
click at [305, 161] on button "9" at bounding box center [307, 160] width 22 height 22
click at [369, 202] on button "17" at bounding box center [372, 202] width 22 height 22
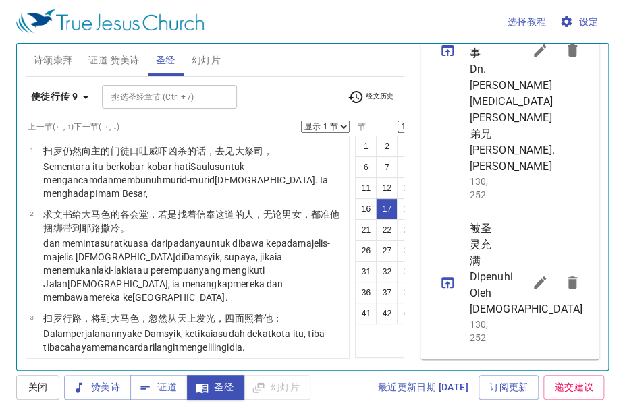
scroll to position [1163, 0]
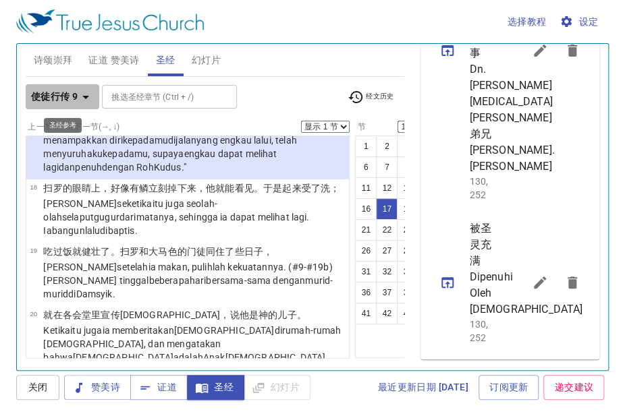
click at [86, 92] on icon "button" at bounding box center [86, 97] width 16 height 16
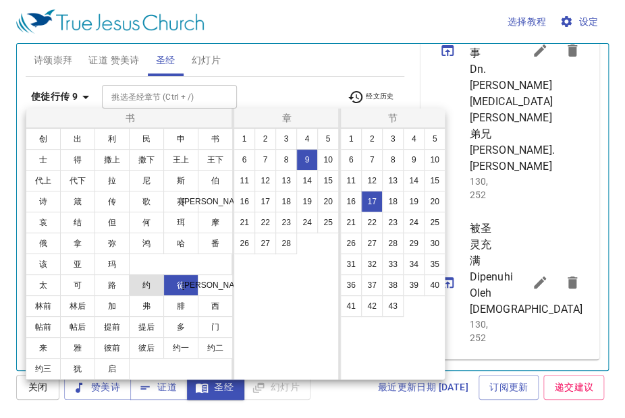
click at [144, 283] on button "约" at bounding box center [146, 286] width 35 height 22
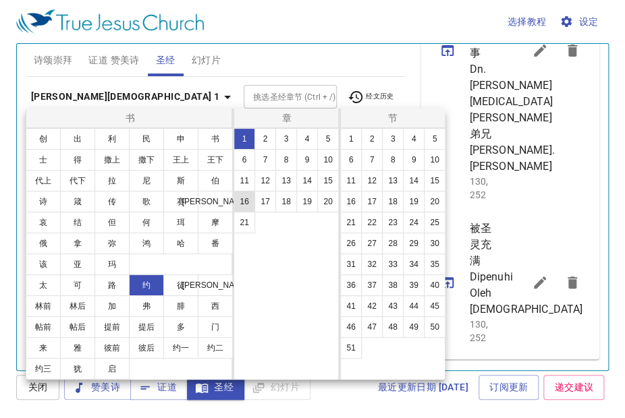
scroll to position [0, 0]
click at [287, 135] on button "3" at bounding box center [286, 139] width 22 height 22
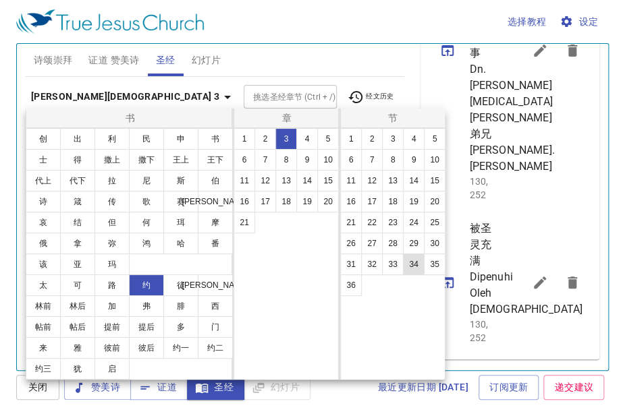
click at [412, 260] on button "34" at bounding box center [414, 265] width 22 height 22
select select "34"
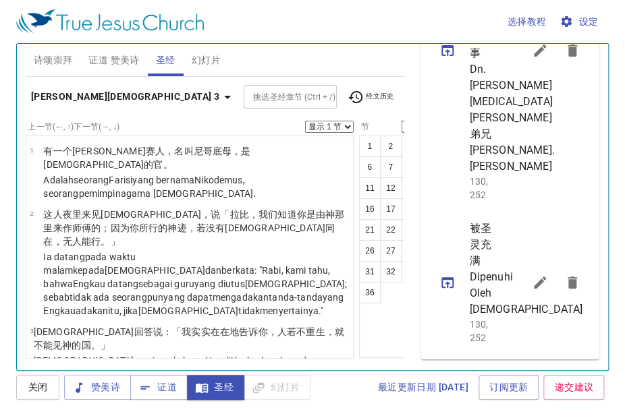
scroll to position [2297, 0]
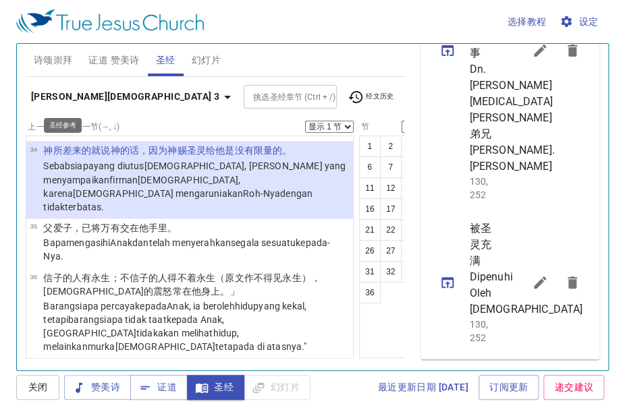
click at [224, 96] on icon "button" at bounding box center [227, 97] width 7 height 3
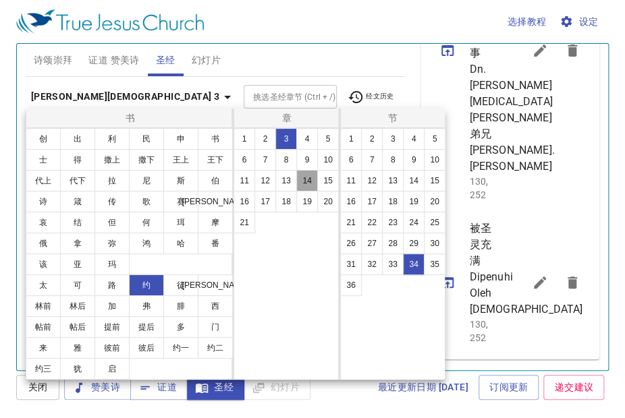
click at [303, 180] on button "14" at bounding box center [307, 181] width 22 height 22
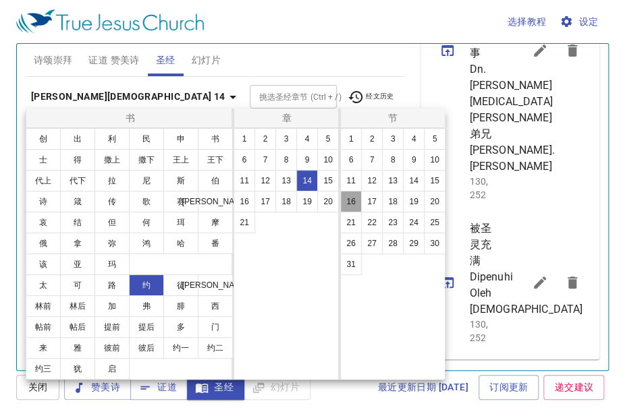
click at [352, 195] on button "16" at bounding box center [351, 202] width 22 height 22
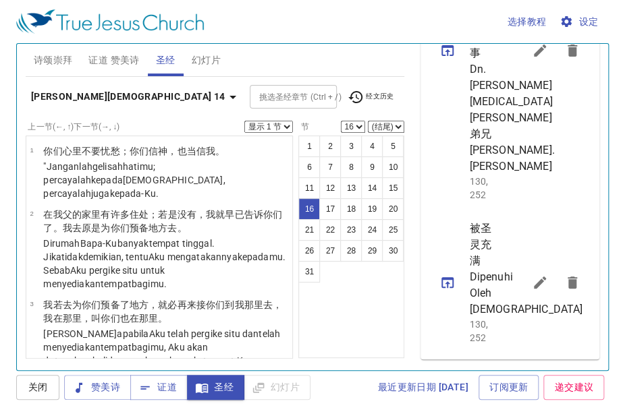
scroll to position [1074, 0]
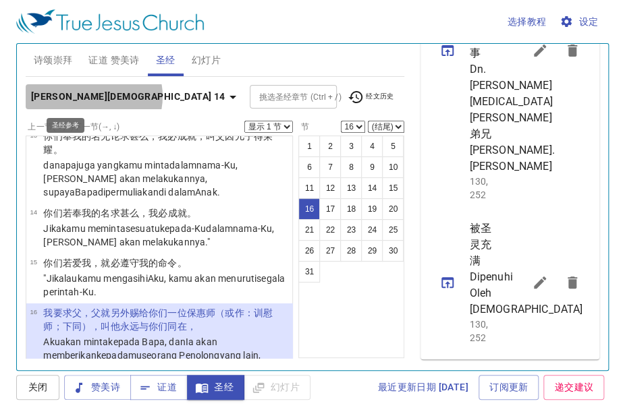
click at [229, 96] on icon "button" at bounding box center [232, 97] width 7 height 3
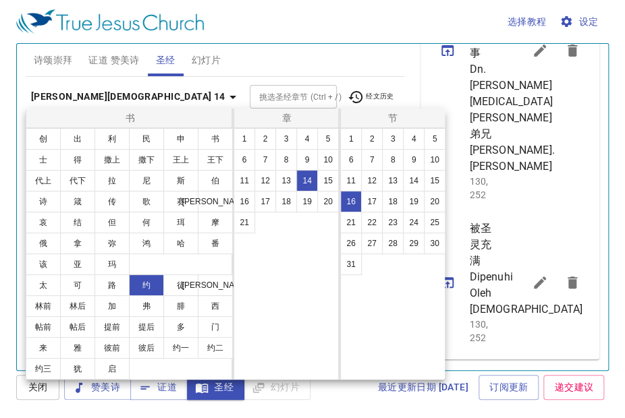
click at [88, 95] on div at bounding box center [312, 209] width 625 height 418
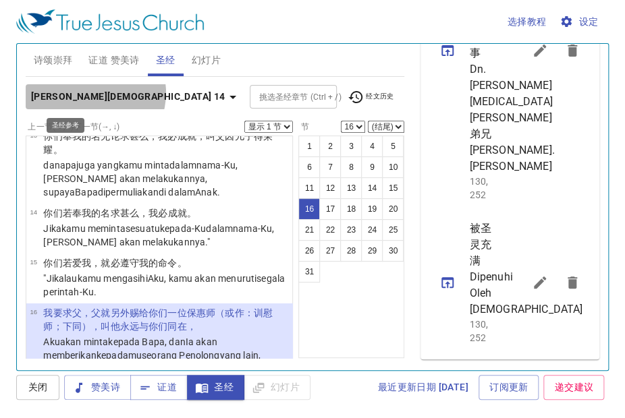
click at [225, 93] on icon "button" at bounding box center [233, 97] width 16 height 16
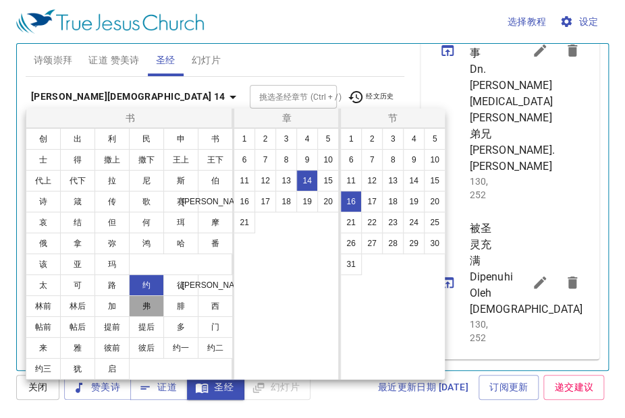
click at [145, 306] on button "弗" at bounding box center [146, 307] width 35 height 22
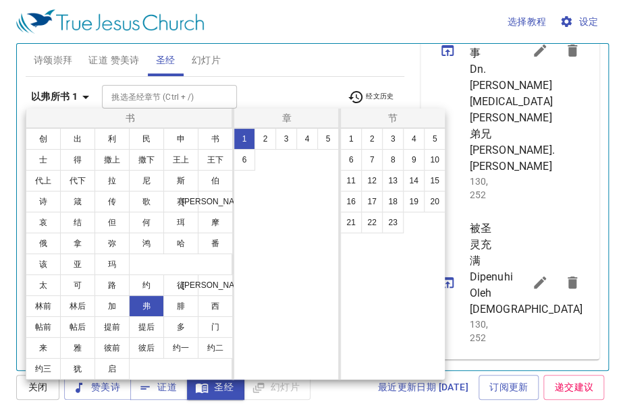
scroll to position [0, 0]
click at [323, 142] on button "5" at bounding box center [328, 139] width 22 height 22
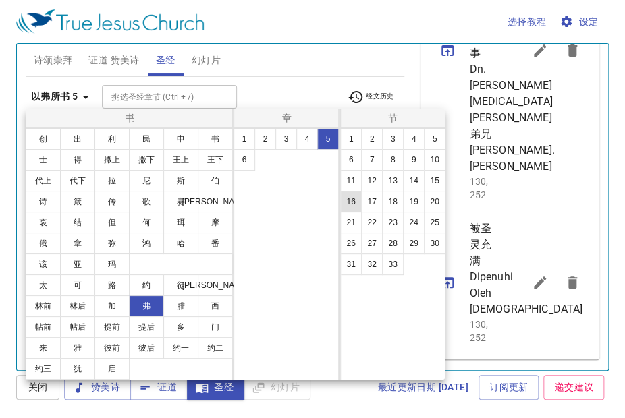
click at [345, 199] on button "16" at bounding box center [351, 202] width 22 height 22
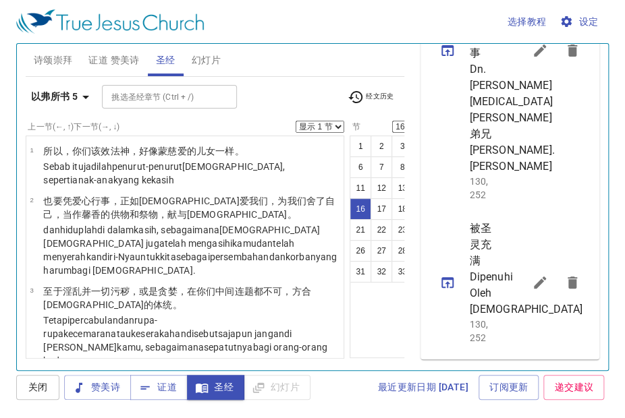
scroll to position [952, 0]
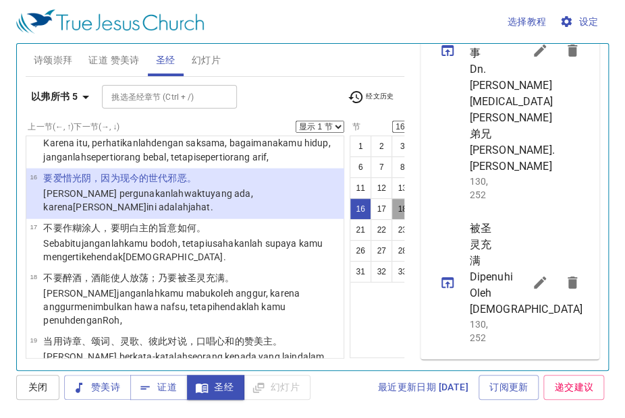
click at [391, 203] on button "18" at bounding box center [402, 209] width 22 height 22
select select "18"
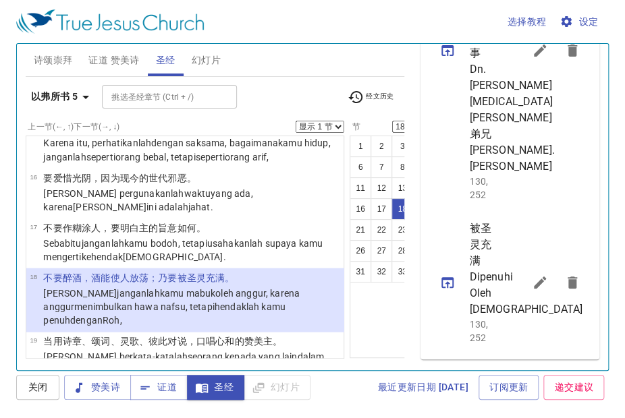
scroll to position [1058, 0]
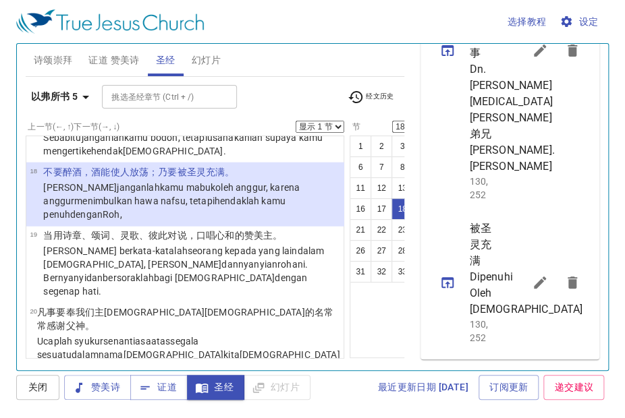
click at [350, 308] on div "1 2 3 4 5 6 7 8 9 10 11 12 13 14 15 16 17 18 19 20 21 22 23 24 25 26 27 28 29 3…" at bounding box center [403, 247] width 106 height 223
click at [73, 92] on b "以弗所书 5" at bounding box center [54, 96] width 47 height 17
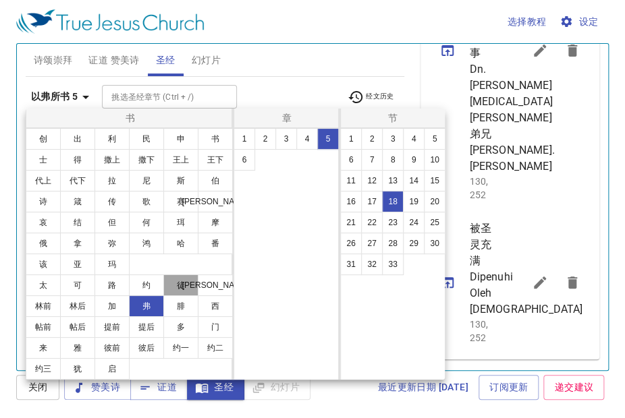
click at [175, 280] on button "徒" at bounding box center [180, 286] width 35 height 22
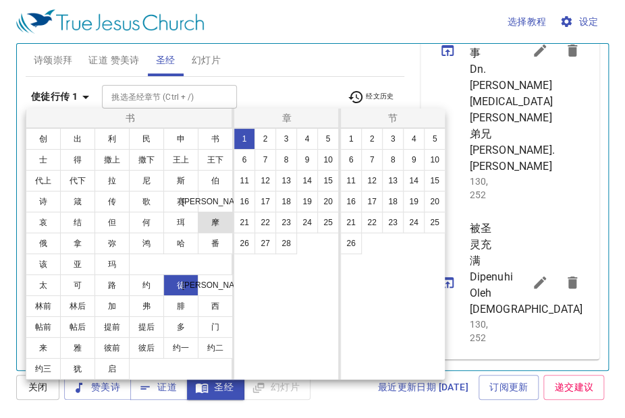
scroll to position [0, 0]
click at [266, 134] on button "2" at bounding box center [265, 139] width 22 height 22
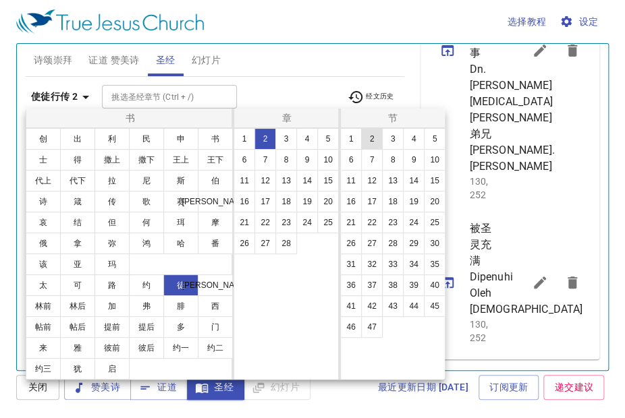
click at [368, 140] on button "2" at bounding box center [372, 139] width 22 height 22
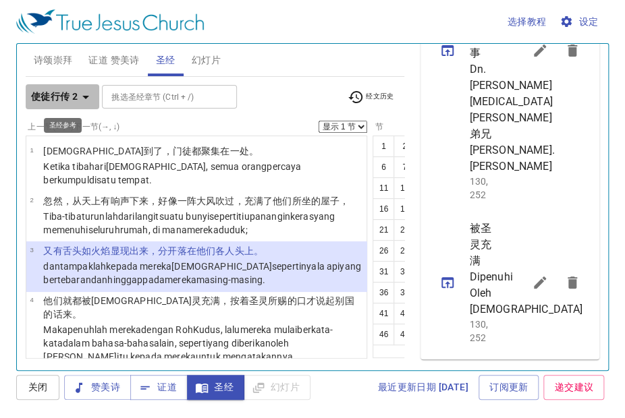
click at [81, 94] on icon "button" at bounding box center [86, 97] width 16 height 16
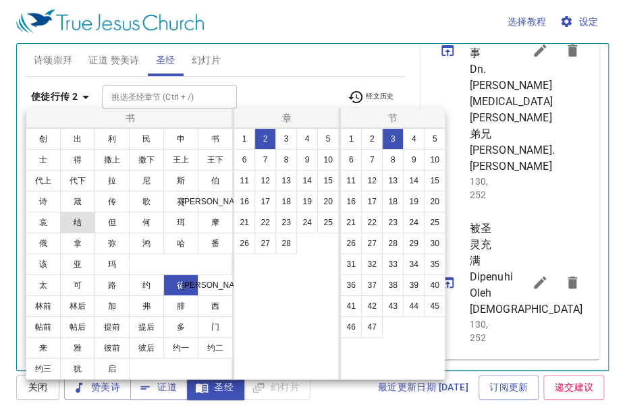
click at [78, 222] on button "结" at bounding box center [77, 223] width 35 height 22
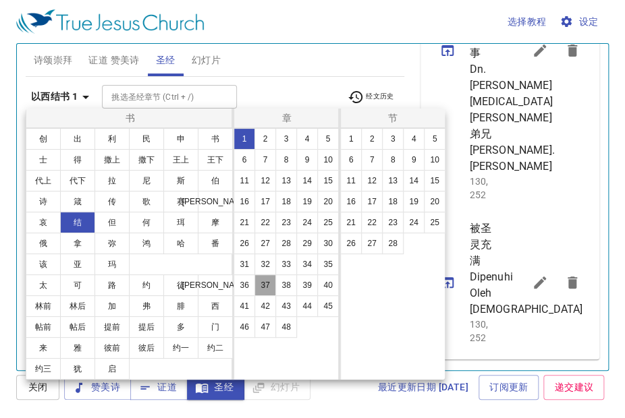
click at [261, 286] on button "37" at bounding box center [265, 286] width 22 height 22
click at [352, 177] on button "11" at bounding box center [351, 181] width 22 height 22
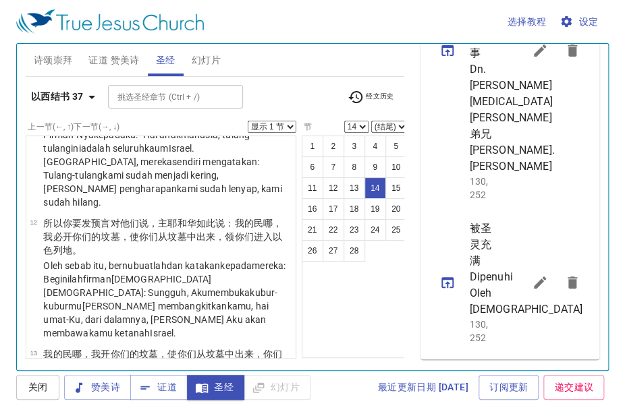
scroll to position [1196, 0]
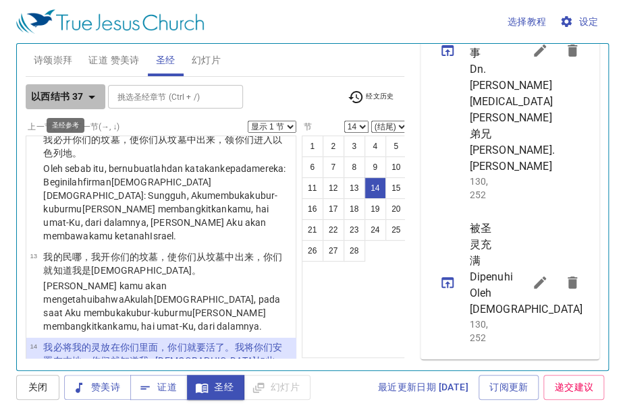
click at [93, 98] on icon "button" at bounding box center [92, 97] width 16 height 16
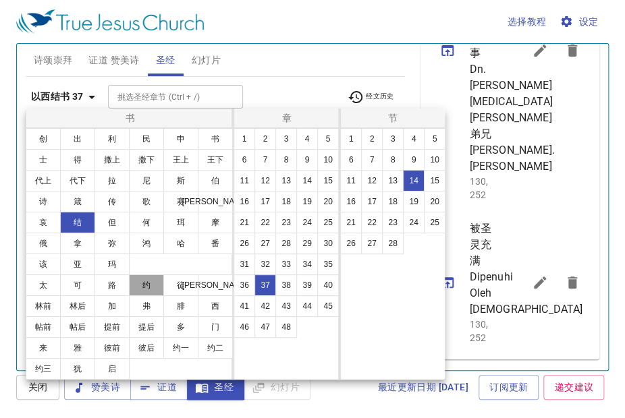
click at [149, 285] on button "约" at bounding box center [146, 286] width 35 height 22
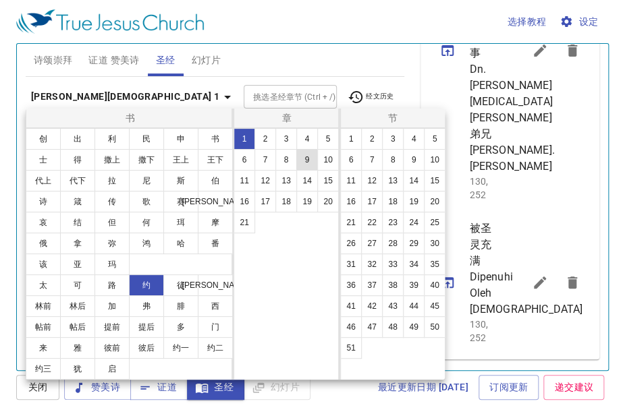
scroll to position [0, 0]
click at [284, 138] on button "3" at bounding box center [286, 139] width 22 height 22
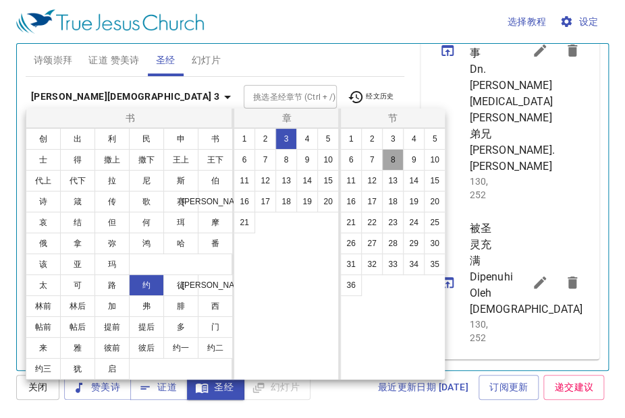
click at [395, 158] on button "8" at bounding box center [393, 160] width 22 height 22
select select "8"
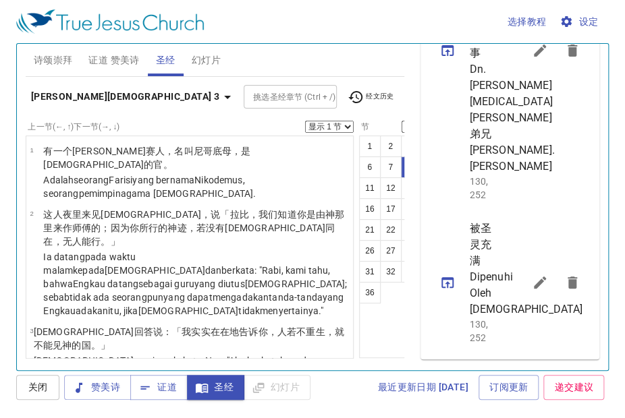
scroll to position [451, 0]
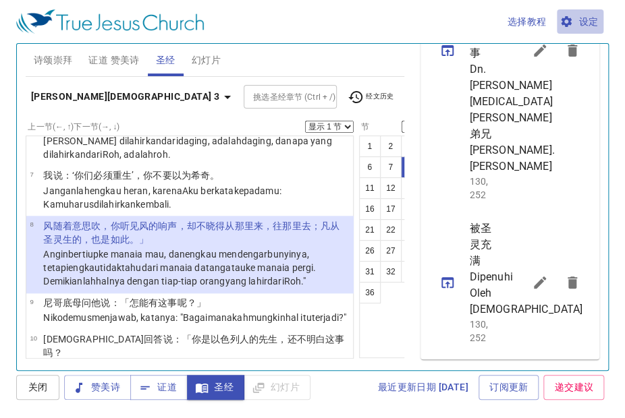
click at [582, 21] on span "设定" at bounding box center [580, 21] width 36 height 17
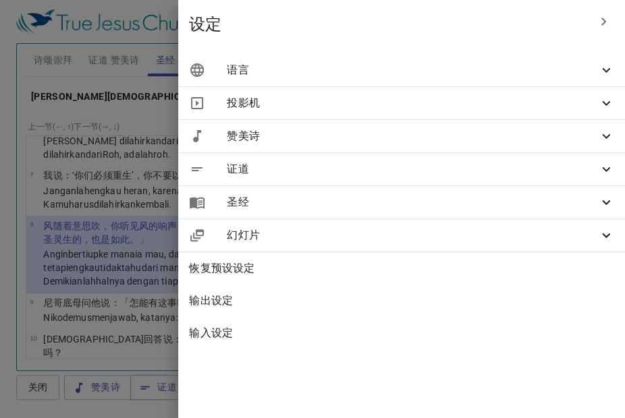
click at [385, 196] on span "圣经" at bounding box center [412, 202] width 371 height 16
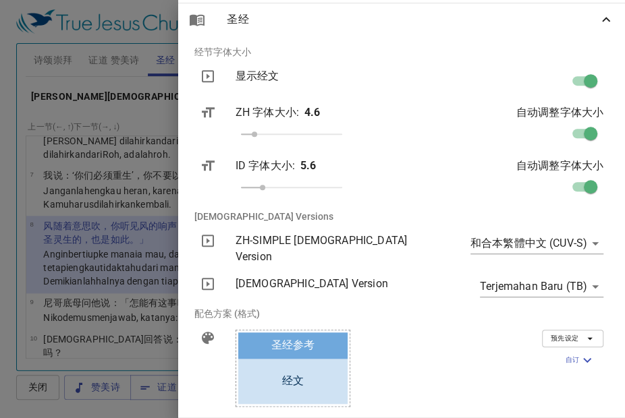
scroll to position [202, 0]
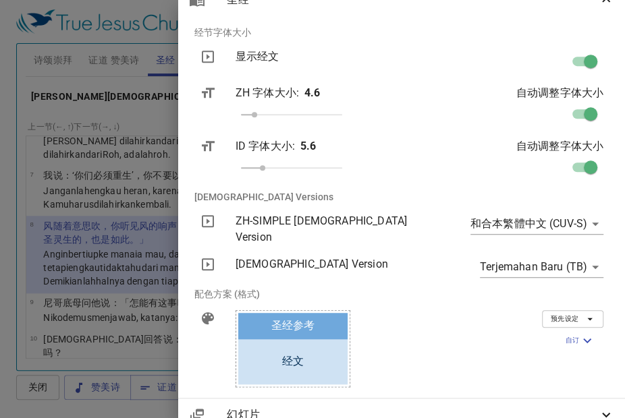
click at [584, 222] on body "选择教程 设定 诗颂崇拜 证道 赞美诗 圣经 幻灯片 诗歌搜寻 诗歌搜寻 清除 播放音频 删除 386、我得一友 降A大调 ♩=80 1 1C 2 2C 3 …" at bounding box center [312, 209] width 625 height 418
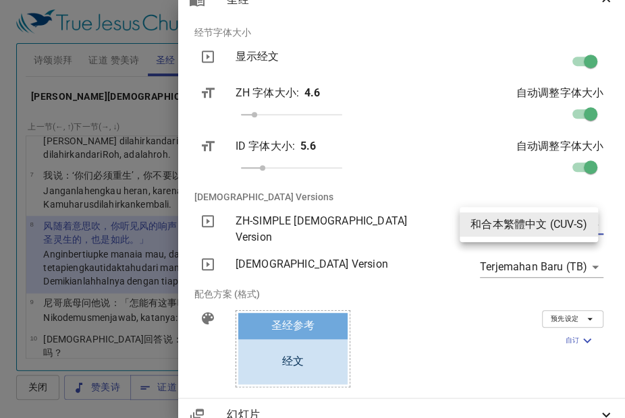
click at [489, 338] on div at bounding box center [312, 209] width 625 height 418
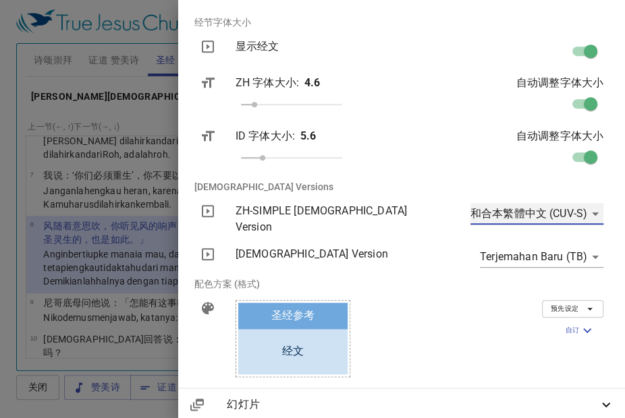
scroll to position [184, 0]
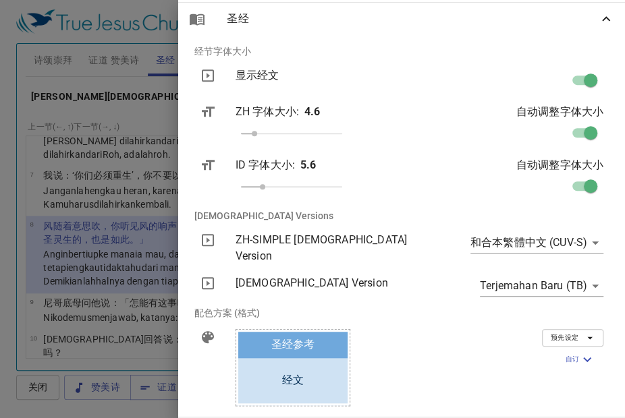
click at [598, 21] on icon at bounding box center [606, 19] width 16 height 16
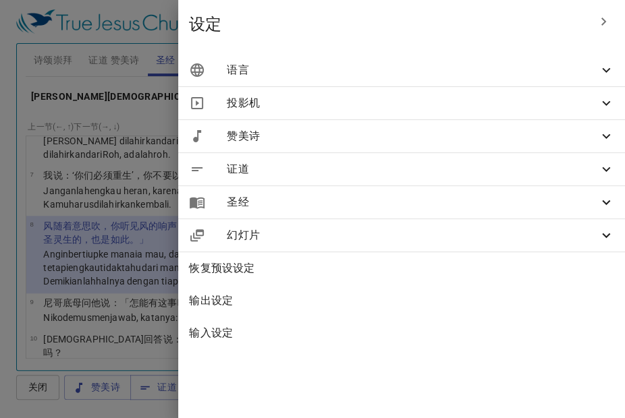
scroll to position [0, 0]
click at [596, 21] on icon "button" at bounding box center [603, 21] width 16 height 16
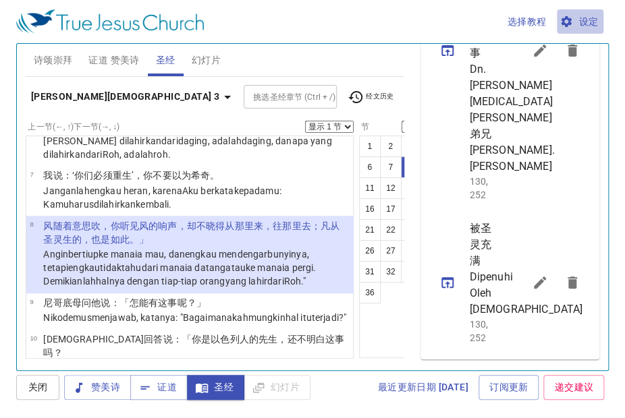
click at [587, 16] on span "设定" at bounding box center [580, 21] width 36 height 17
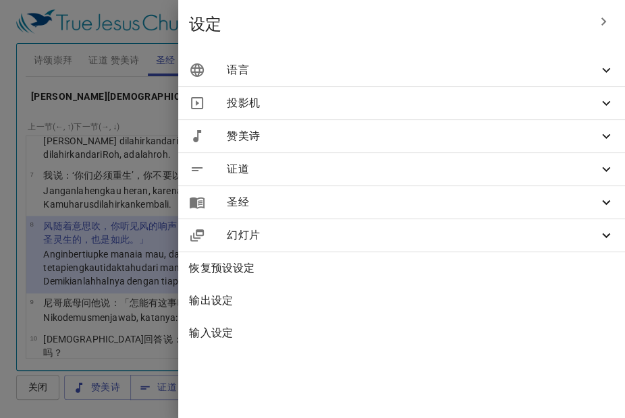
click at [402, 209] on span "圣经" at bounding box center [412, 202] width 371 height 16
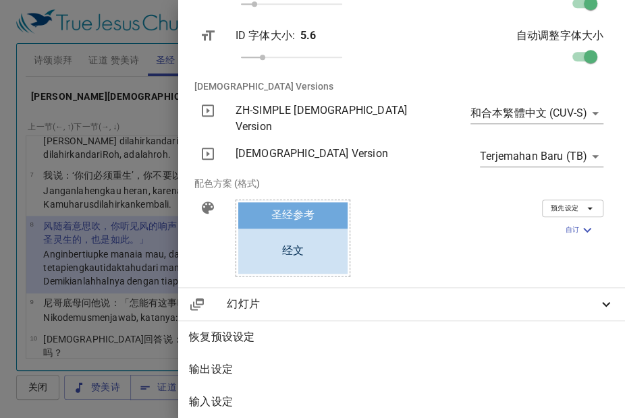
scroll to position [319, 0]
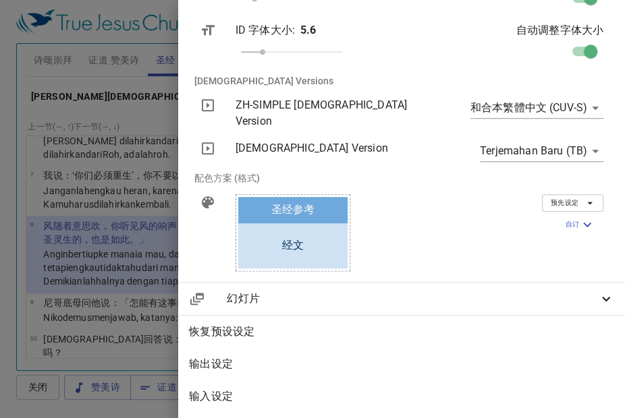
click at [579, 217] on icon "button" at bounding box center [587, 225] width 16 height 16
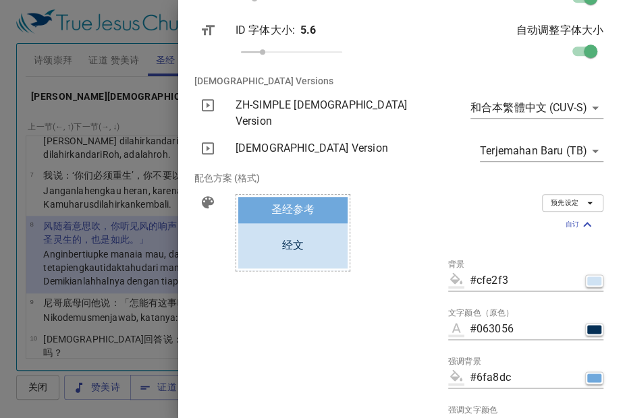
click at [579, 217] on icon "button" at bounding box center [587, 225] width 16 height 16
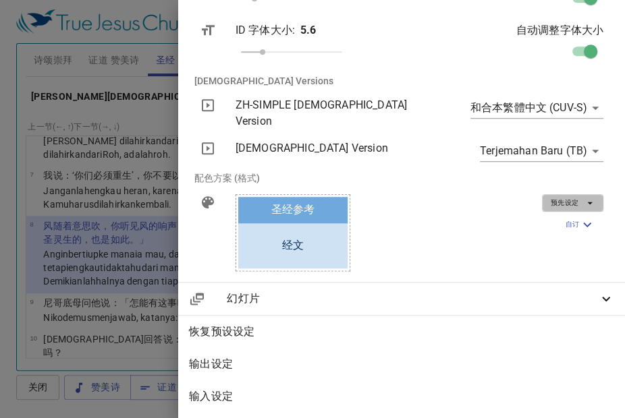
click at [584, 197] on icon "button" at bounding box center [590, 203] width 12 height 12
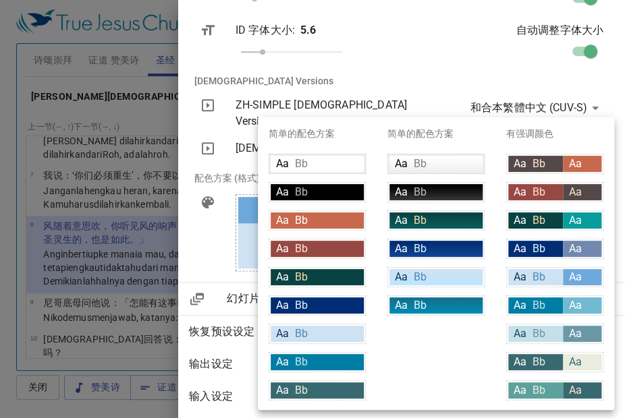
click at [453, 356] on div "简单的配色方案 Aa Bb Aa Bb Aa Bb Aa Bb Aa Bb Aa Bb" at bounding box center [436, 263] width 119 height 293
drag, startPoint x: 618, startPoint y: 204, endPoint x: 568, endPoint y: 183, distance: 54.8
click at [568, 183] on div "简单的配色方案 Aa Bb Aa Bb Aa Bb Aa Bb Aa Bb Aa Bb Aa Bb Aa Bb Aa Bb 简单的配色方案 Aa Bb Aa …" at bounding box center [312, 209] width 625 height 418
click at [437, 370] on div "简单的配色方案 Aa Bb Aa Bb Aa Bb Aa Bb Aa Bb Aa Bb" at bounding box center [436, 263] width 119 height 293
click at [246, 123] on div at bounding box center [312, 209] width 625 height 418
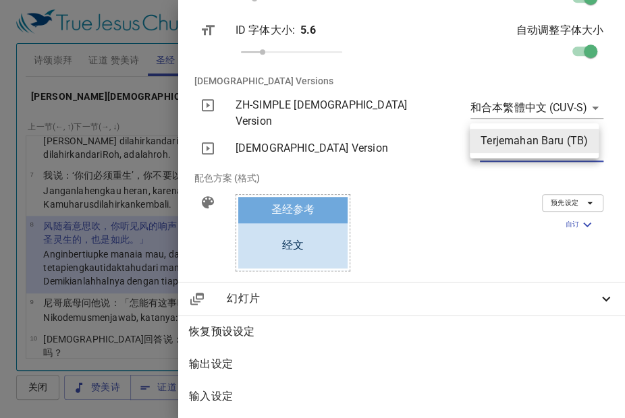
click at [586, 142] on body "选择教程 设定 诗颂崇拜 证道 赞美诗 圣经 幻灯片 诗歌搜寻 诗歌搜寻 清除 播放音频 删除 386、我得一友 降A大调 ♩=80 1 1C 2 2C 3 …" at bounding box center [312, 209] width 625 height 418
click at [483, 231] on div at bounding box center [312, 209] width 625 height 418
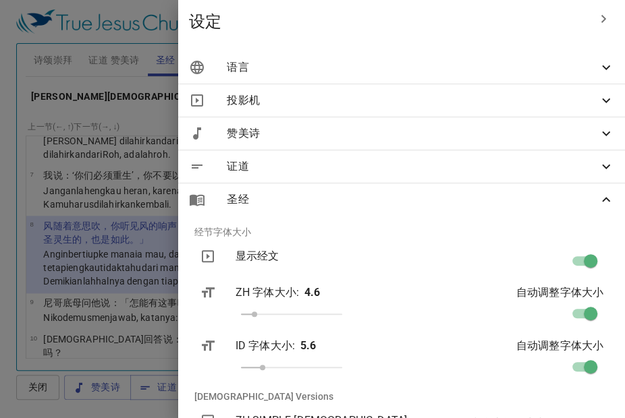
scroll to position [0, 0]
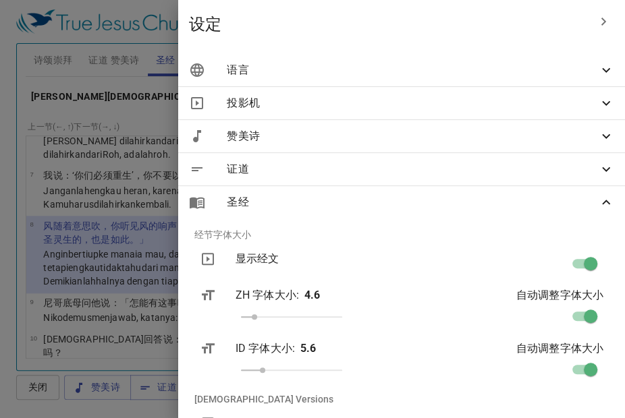
click at [601, 24] on icon "button" at bounding box center [603, 22] width 5 height 8
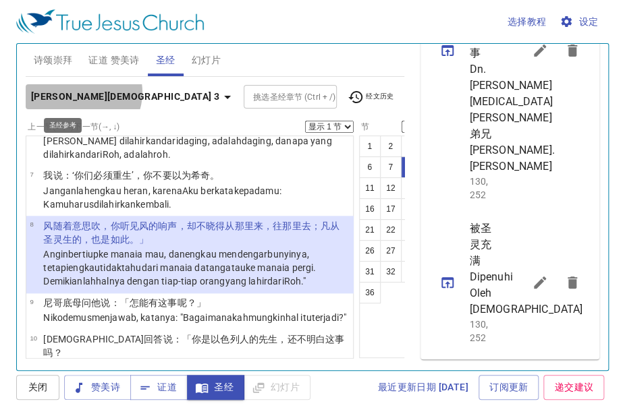
click at [219, 92] on icon "button" at bounding box center [227, 97] width 16 height 16
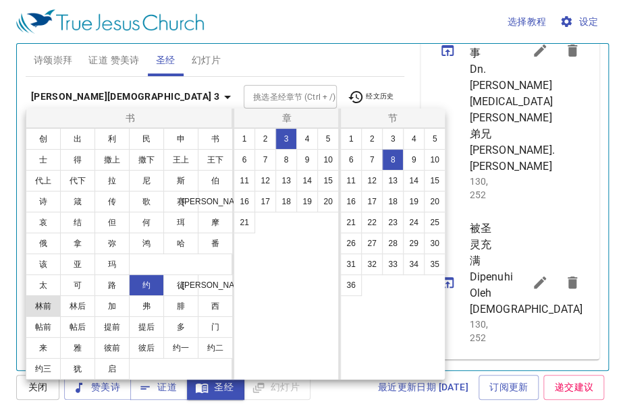
click at [39, 308] on button "林前" at bounding box center [43, 307] width 35 height 22
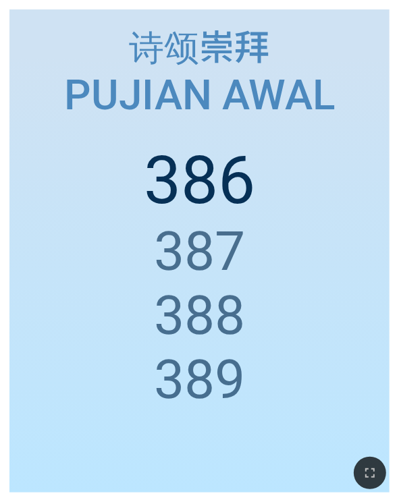
click at [10, 213] on div "诗颂崇拜 诗颂崇拜 Pujian Awal Pujian Awal 386 387 388 389" at bounding box center [199, 250] width 380 height 483
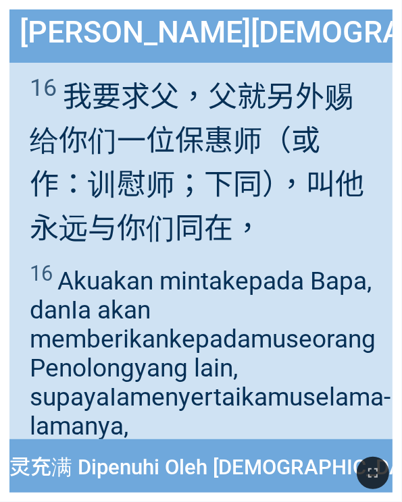
click at [27, 499] on div at bounding box center [201, 473] width 402 height 57
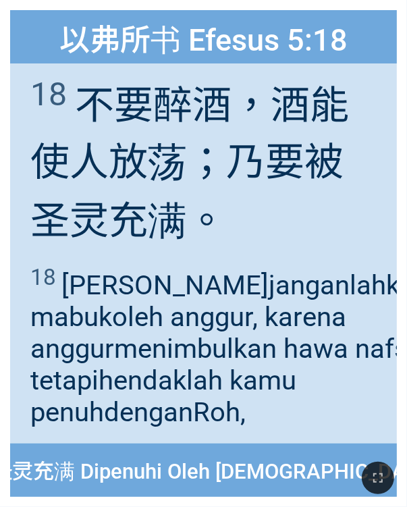
click at [0, 501] on div at bounding box center [203, 478] width 407 height 58
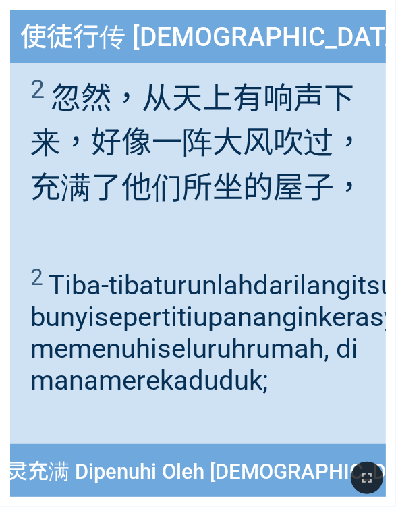
click at [18, 473] on div at bounding box center [198, 478] width 396 height 58
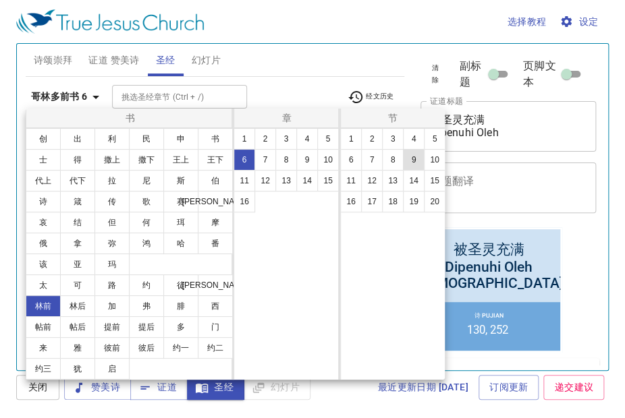
scroll to position [791, 0]
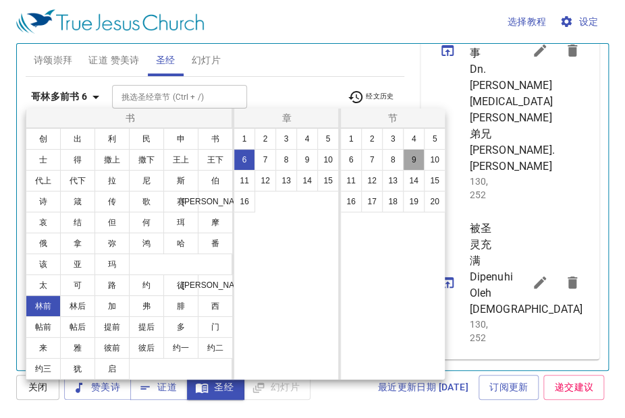
click at [413, 159] on button "9" at bounding box center [414, 160] width 22 height 22
select select "9"
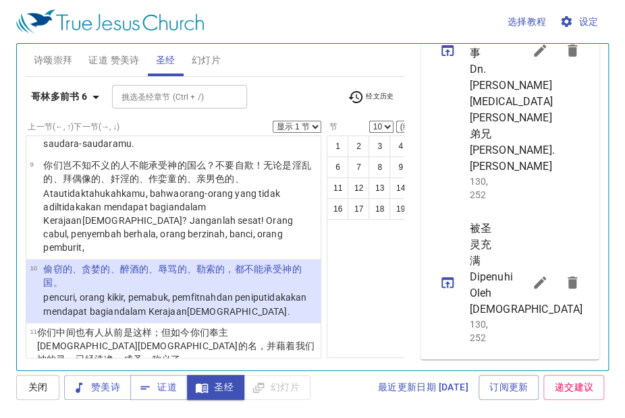
scroll to position [686, 0]
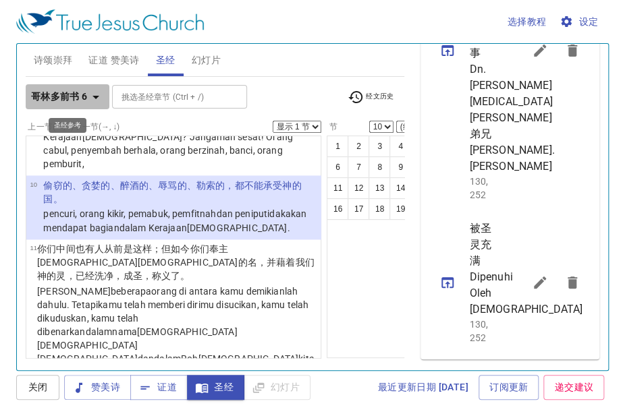
click at [90, 94] on icon "button" at bounding box center [96, 97] width 16 height 16
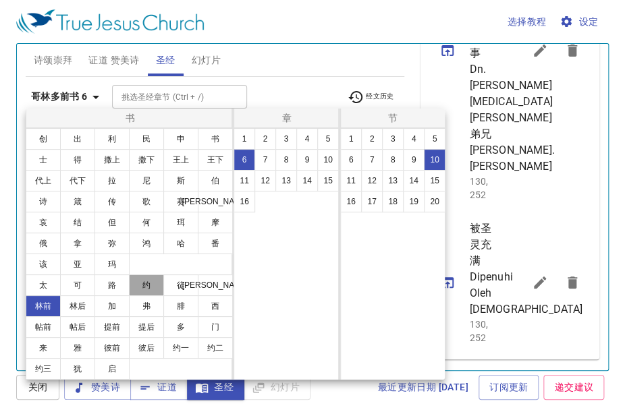
click at [143, 285] on button "约" at bounding box center [146, 286] width 35 height 22
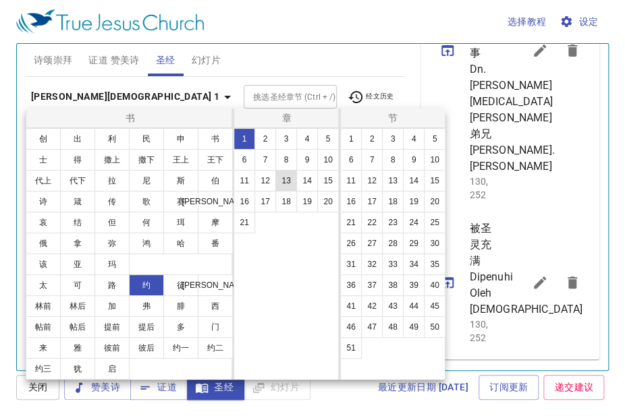
scroll to position [0, 0]
click at [306, 179] on button "14" at bounding box center [307, 181] width 22 height 22
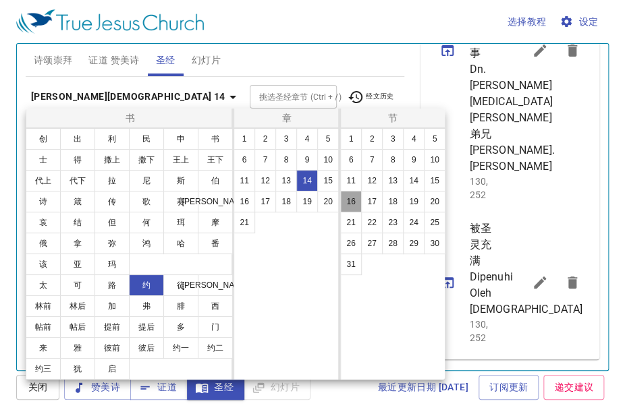
click at [351, 201] on button "16" at bounding box center [351, 202] width 22 height 22
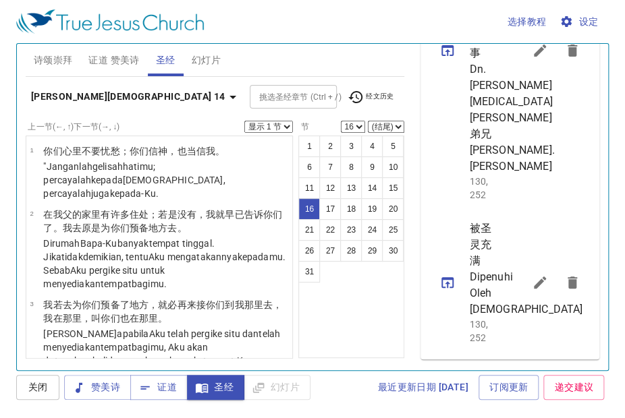
scroll to position [1074, 0]
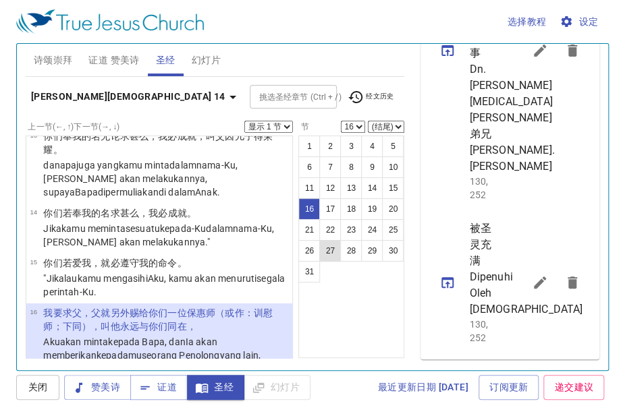
select select "17"
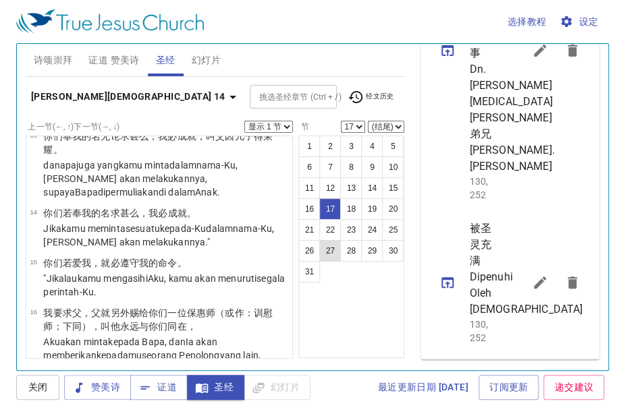
scroll to position [1163, 0]
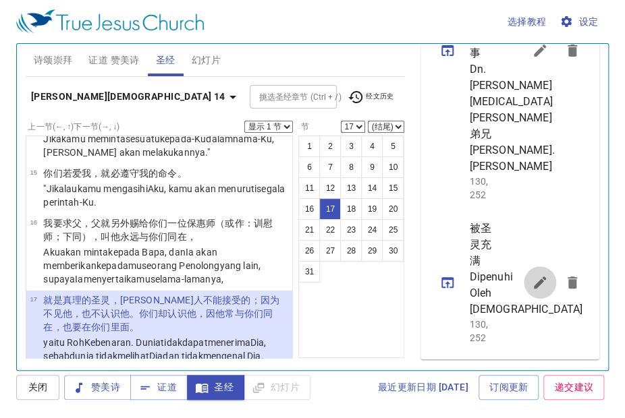
click at [532, 275] on icon "sermon lineup list" at bounding box center [540, 283] width 16 height 16
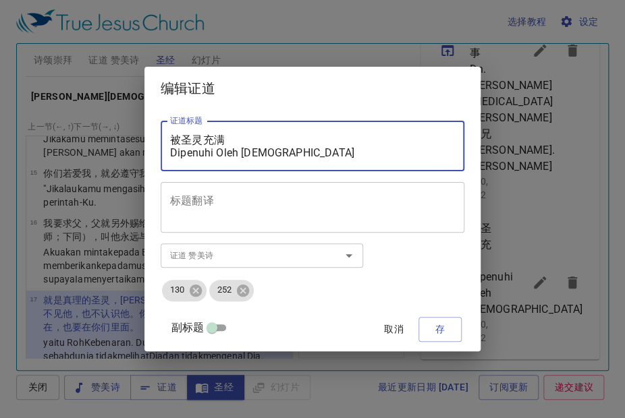
drag, startPoint x: 308, startPoint y: 152, endPoint x: 178, endPoint y: 134, distance: 130.8
click at [178, 134] on div "被圣灵充满 Dipenuhi Oleh Roh Kudus 证道标题" at bounding box center [313, 146] width 304 height 51
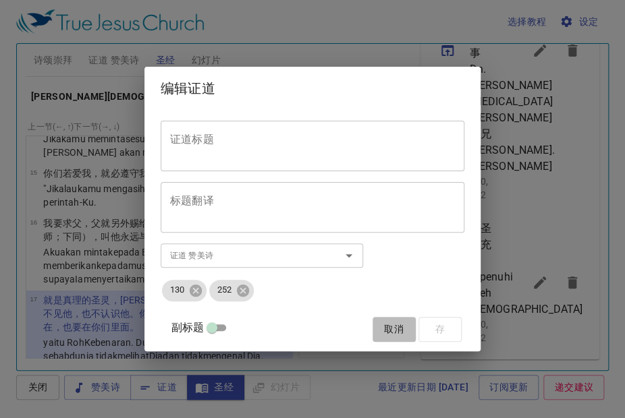
click at [378, 334] on span "取消" at bounding box center [394, 329] width 32 height 17
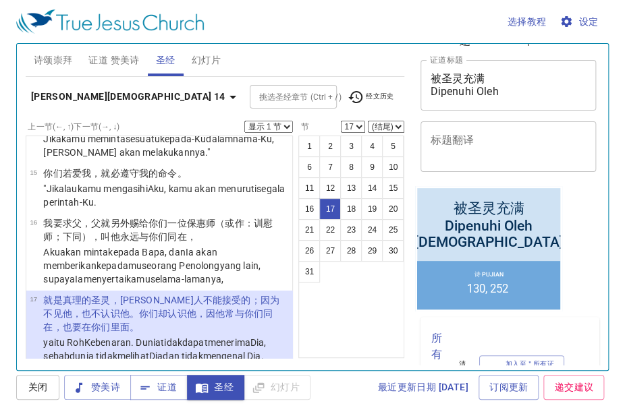
scroll to position [0, 0]
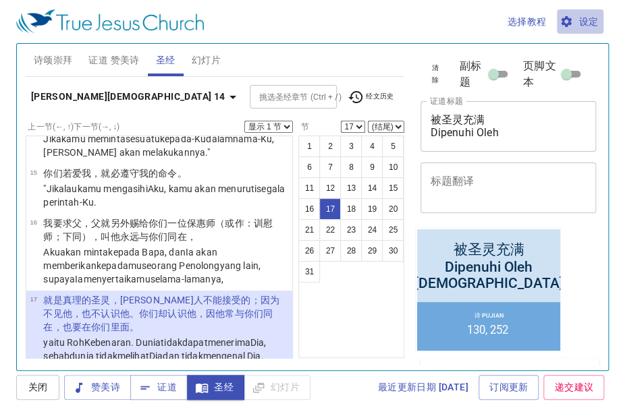
click at [588, 21] on span "设定" at bounding box center [580, 21] width 36 height 17
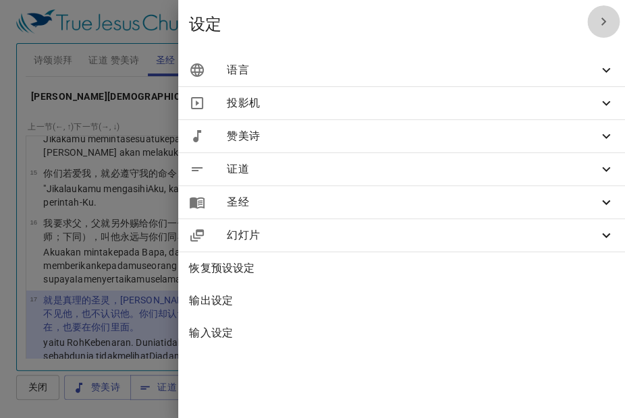
click at [602, 18] on icon "button" at bounding box center [603, 22] width 5 height 8
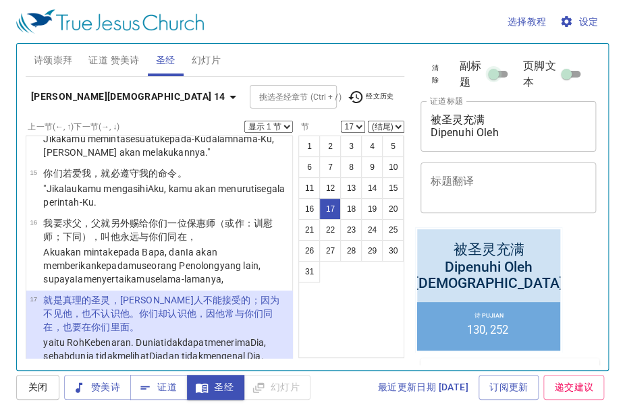
click at [495, 85] on input "副标题" at bounding box center [493, 77] width 49 height 16
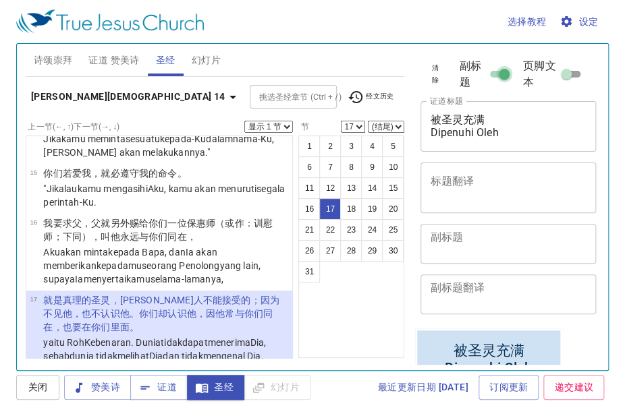
click at [495, 85] on input "副标题" at bounding box center [504, 77] width 49 height 16
checkbox input "false"
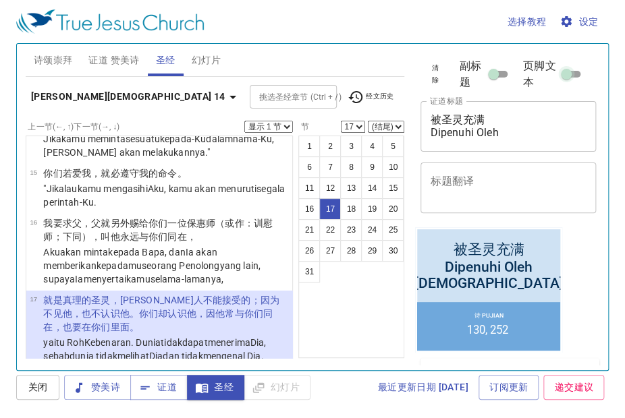
click at [565, 83] on input "页脚文本" at bounding box center [566, 77] width 49 height 16
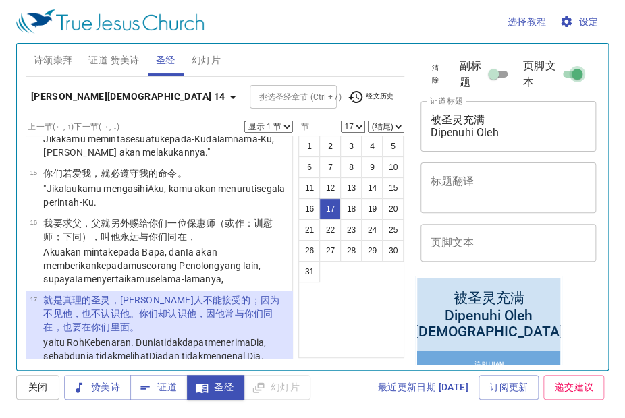
click at [565, 83] on input "页脚文本" at bounding box center [577, 77] width 49 height 16
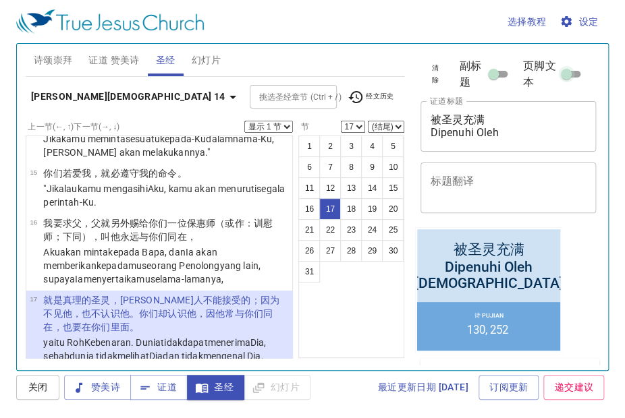
click at [565, 83] on input "页脚文本" at bounding box center [566, 77] width 49 height 16
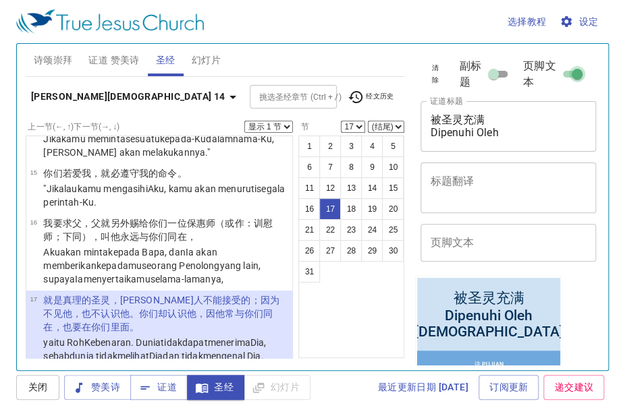
click at [561, 80] on input "页脚文本" at bounding box center [577, 77] width 49 height 16
checkbox input "false"
